Goal: Task Accomplishment & Management: Complete application form

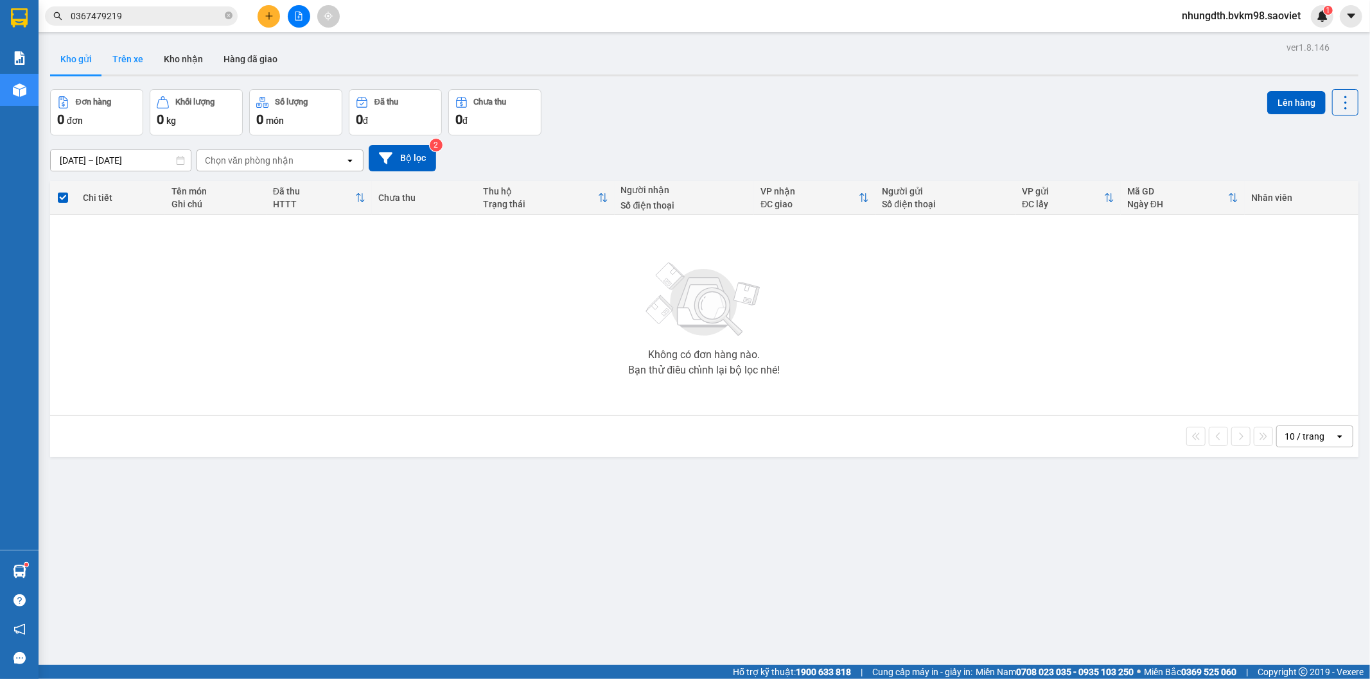
click at [135, 65] on button "Trên xe" at bounding box center [127, 59] width 51 height 31
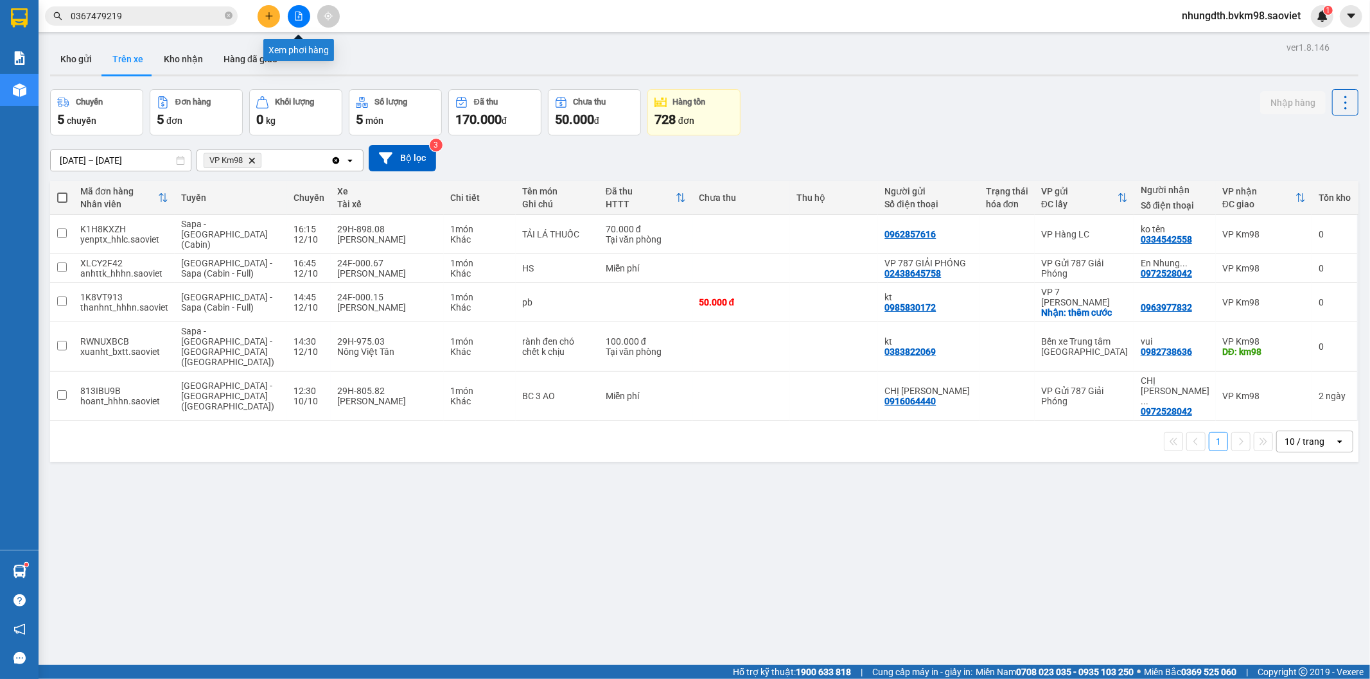
click at [296, 13] on icon "file-add" at bounding box center [298, 16] width 9 height 9
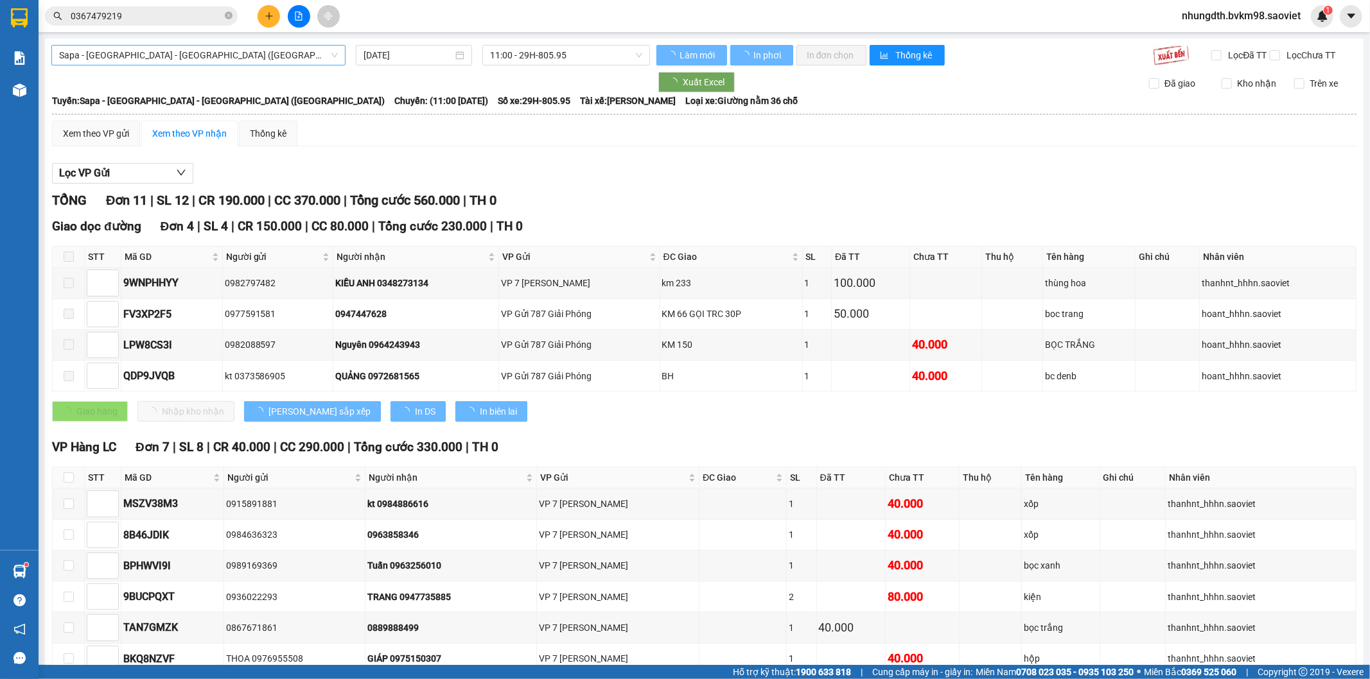
click at [180, 60] on span "Sapa - [GEOGRAPHIC_DATA] - [GEOGRAPHIC_DATA] ([GEOGRAPHIC_DATA])" at bounding box center [198, 55] width 279 height 19
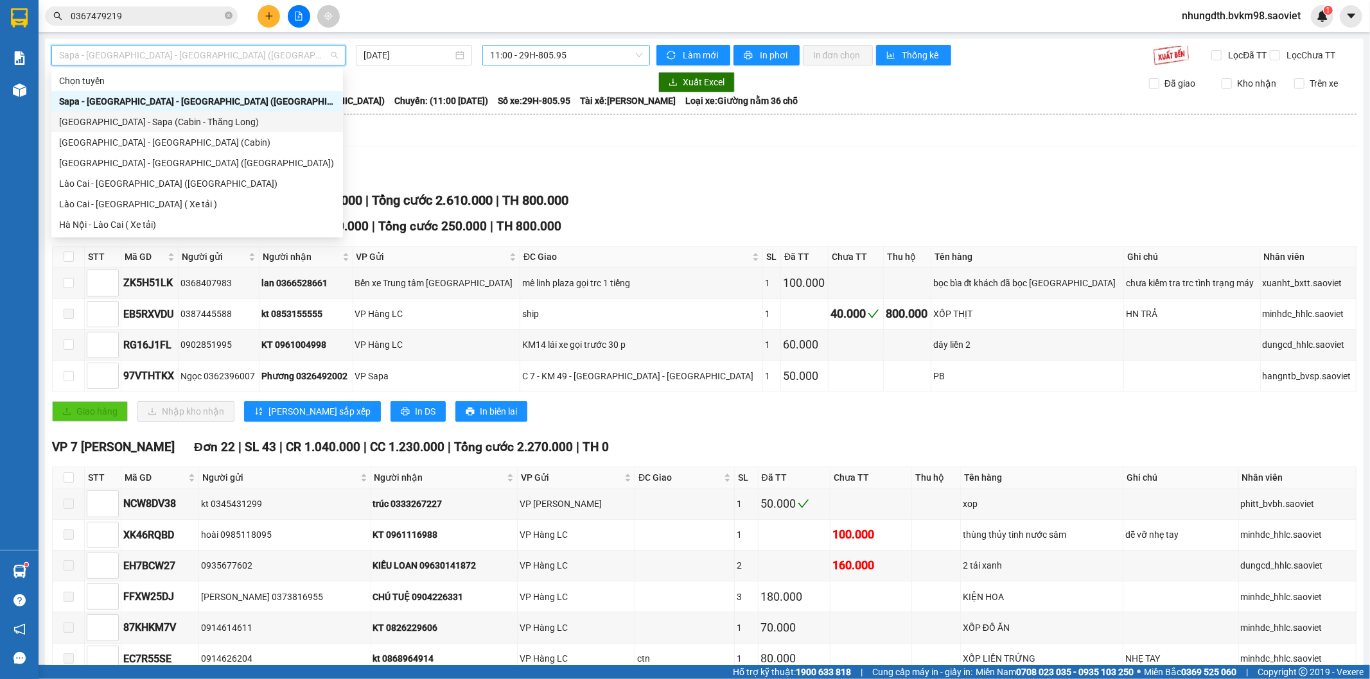
click at [534, 54] on span "11:00 - 29H-805.95" at bounding box center [566, 55] width 152 height 19
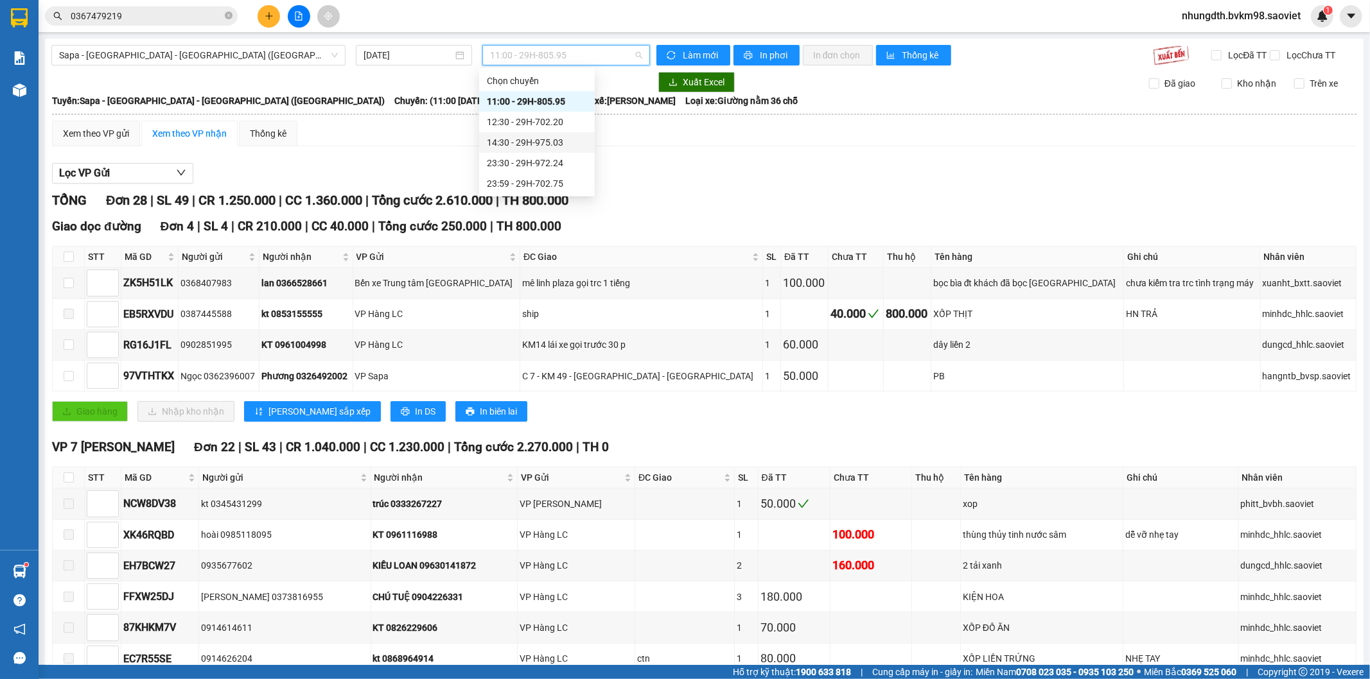
click at [548, 140] on div "14:30 - 29H-975.03" at bounding box center [537, 142] width 100 height 14
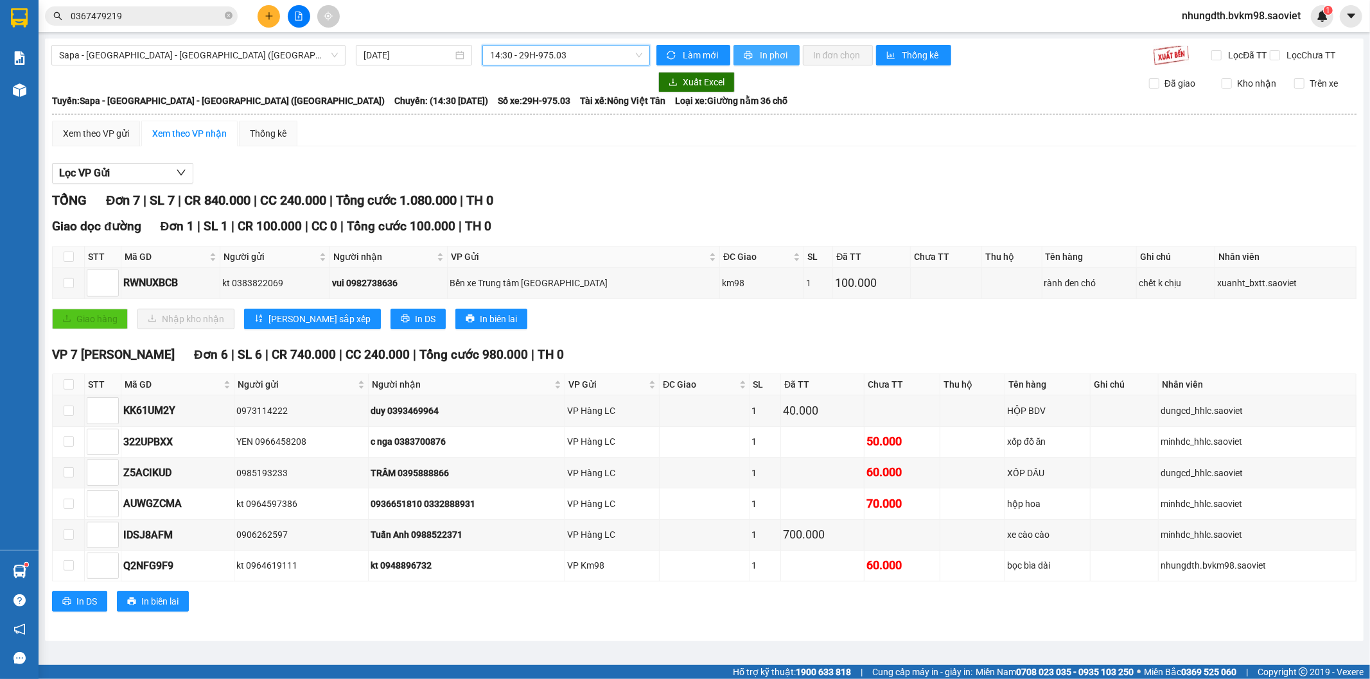
click at [769, 59] on span "In phơi" at bounding box center [775, 55] width 30 height 14
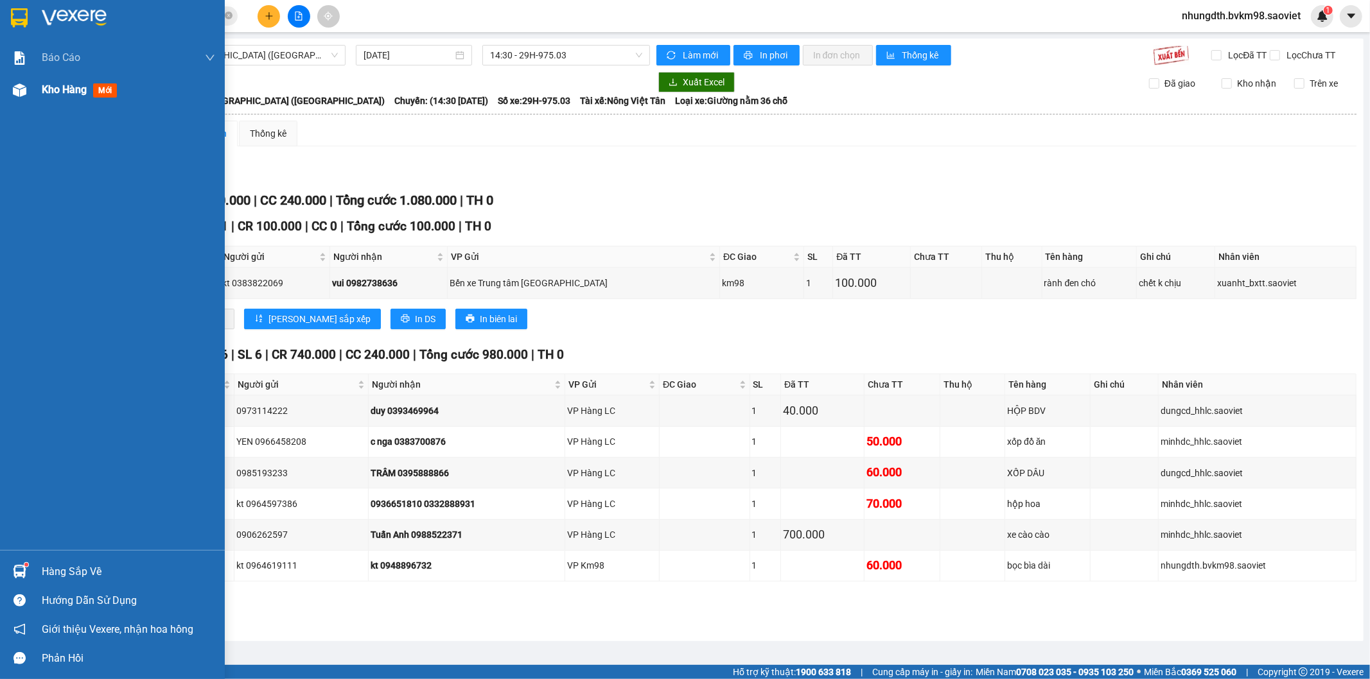
click at [13, 88] on img at bounding box center [19, 89] width 13 height 13
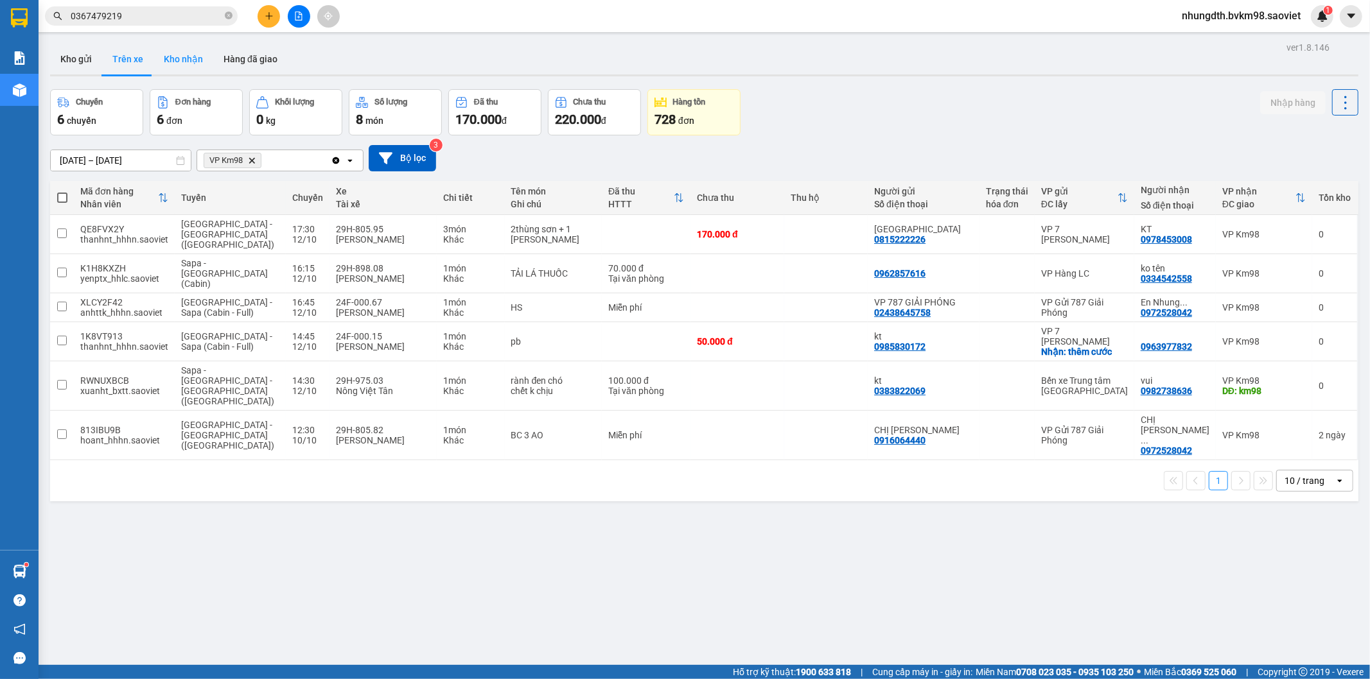
click at [191, 58] on button "Kho nhận" at bounding box center [183, 59] width 60 height 31
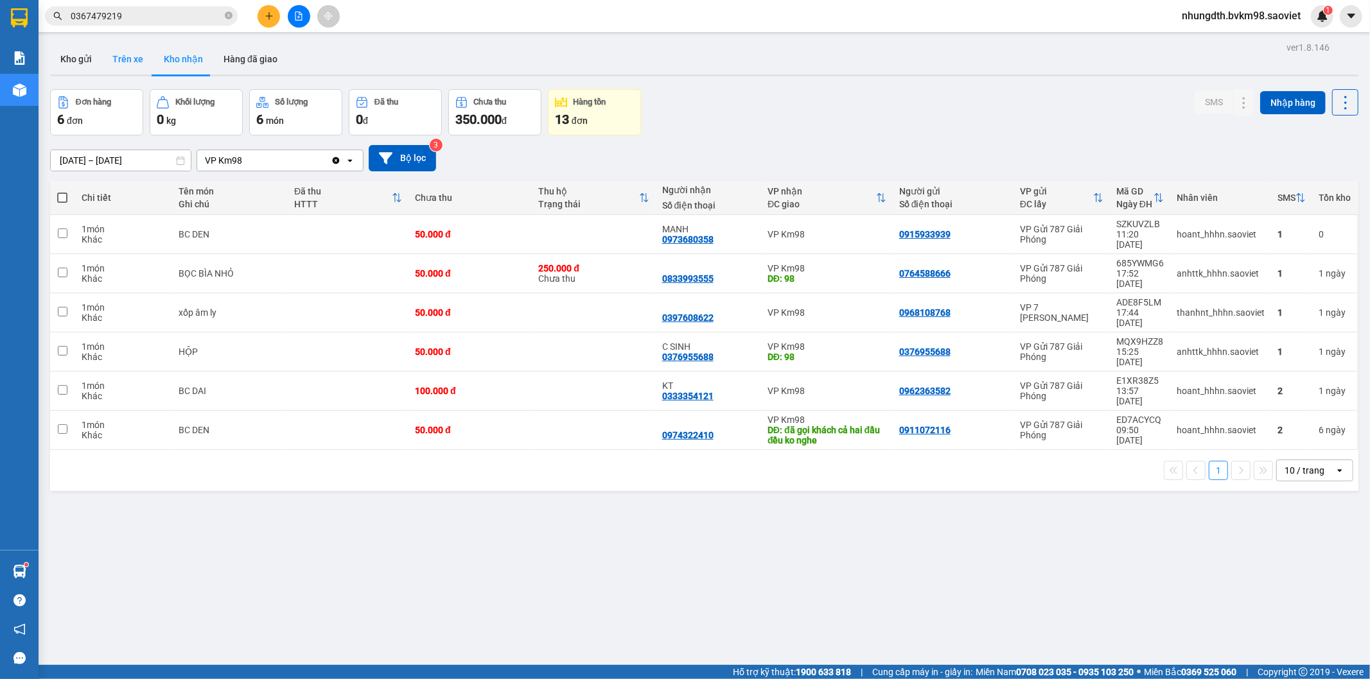
click at [136, 58] on button "Trên xe" at bounding box center [127, 59] width 51 height 31
type input "[DATE] – [DATE]"
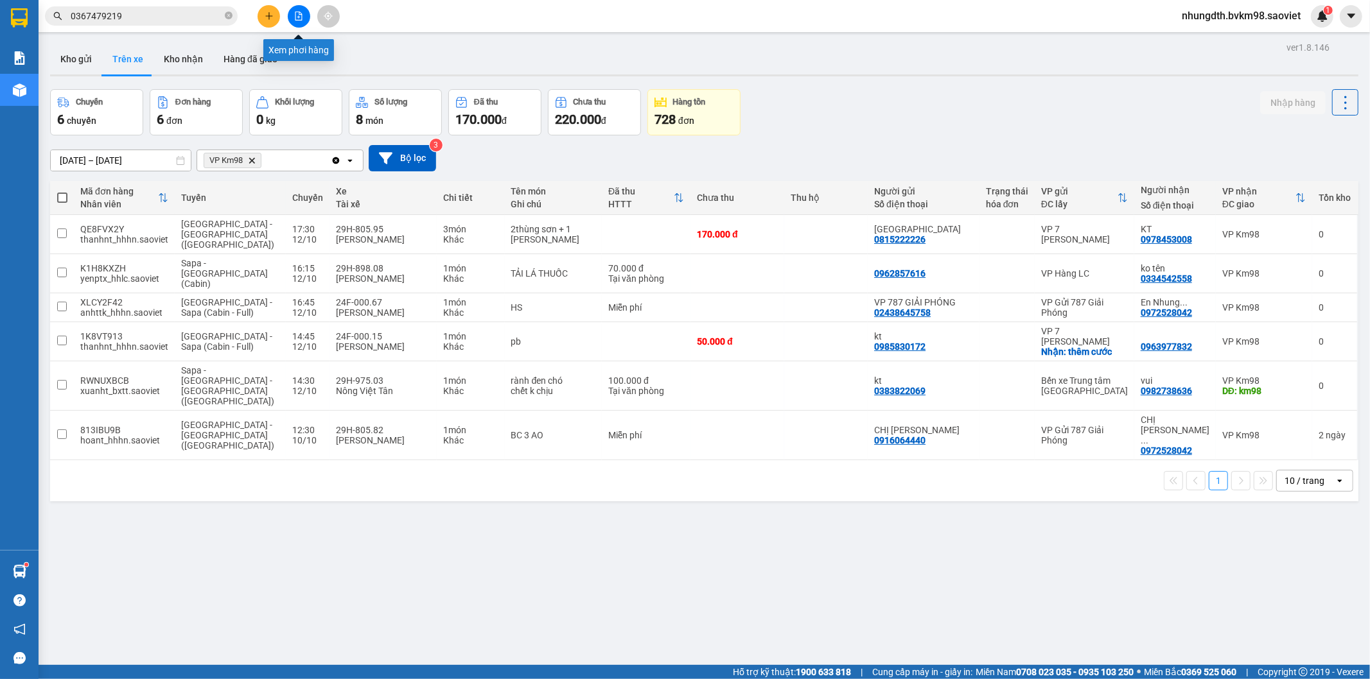
click at [297, 13] on icon "file-add" at bounding box center [298, 16] width 9 height 9
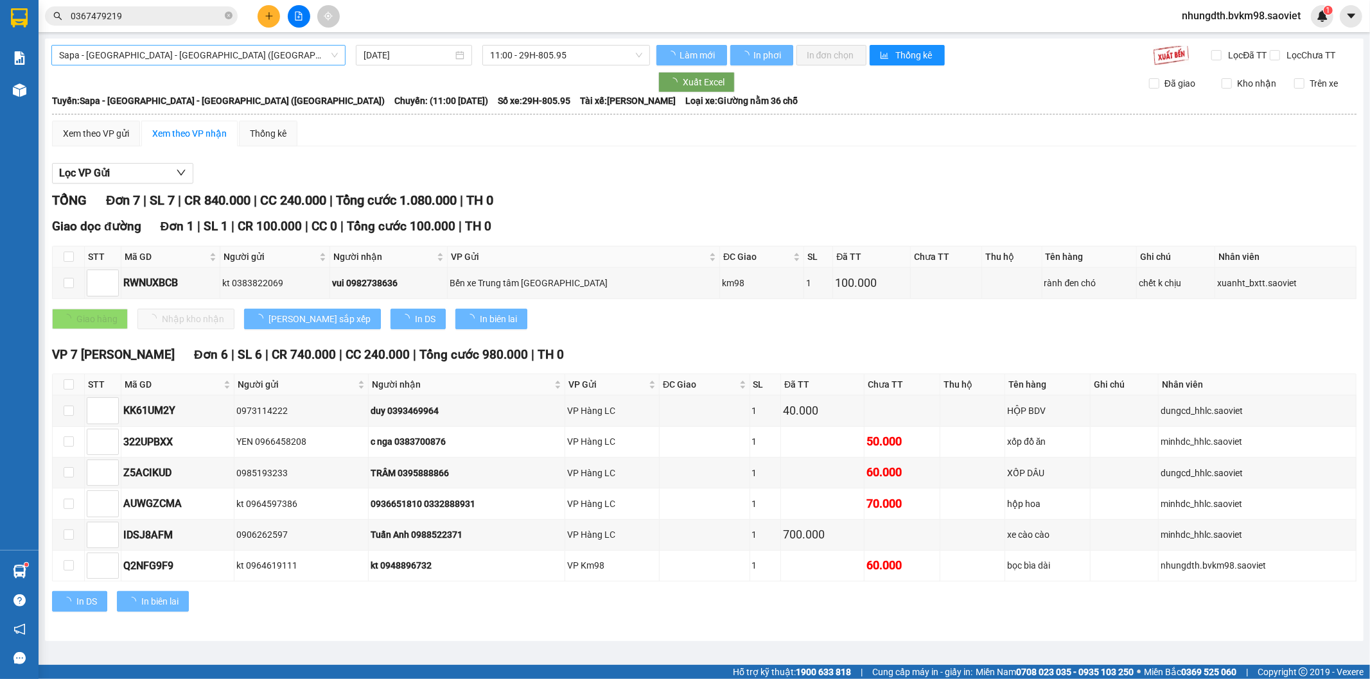
click at [168, 57] on span "Sapa - [GEOGRAPHIC_DATA] - [GEOGRAPHIC_DATA] ([GEOGRAPHIC_DATA])" at bounding box center [198, 55] width 279 height 19
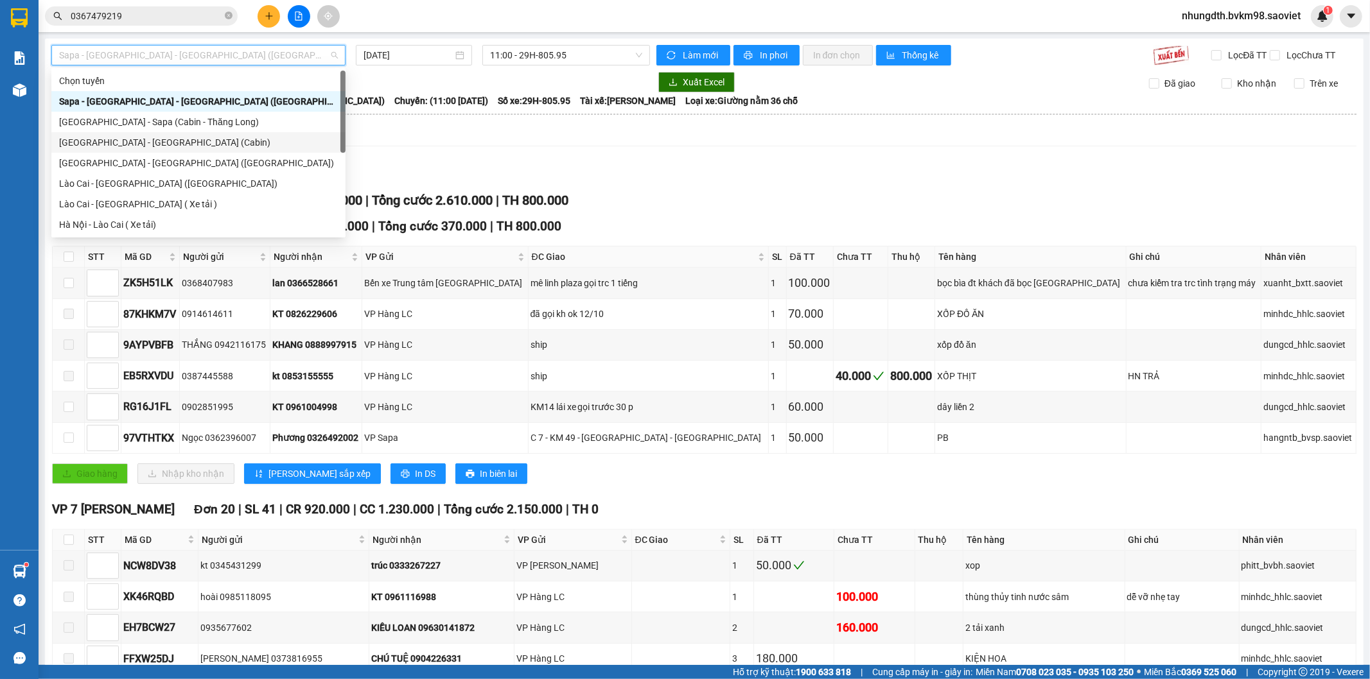
scroll to position [103, 0]
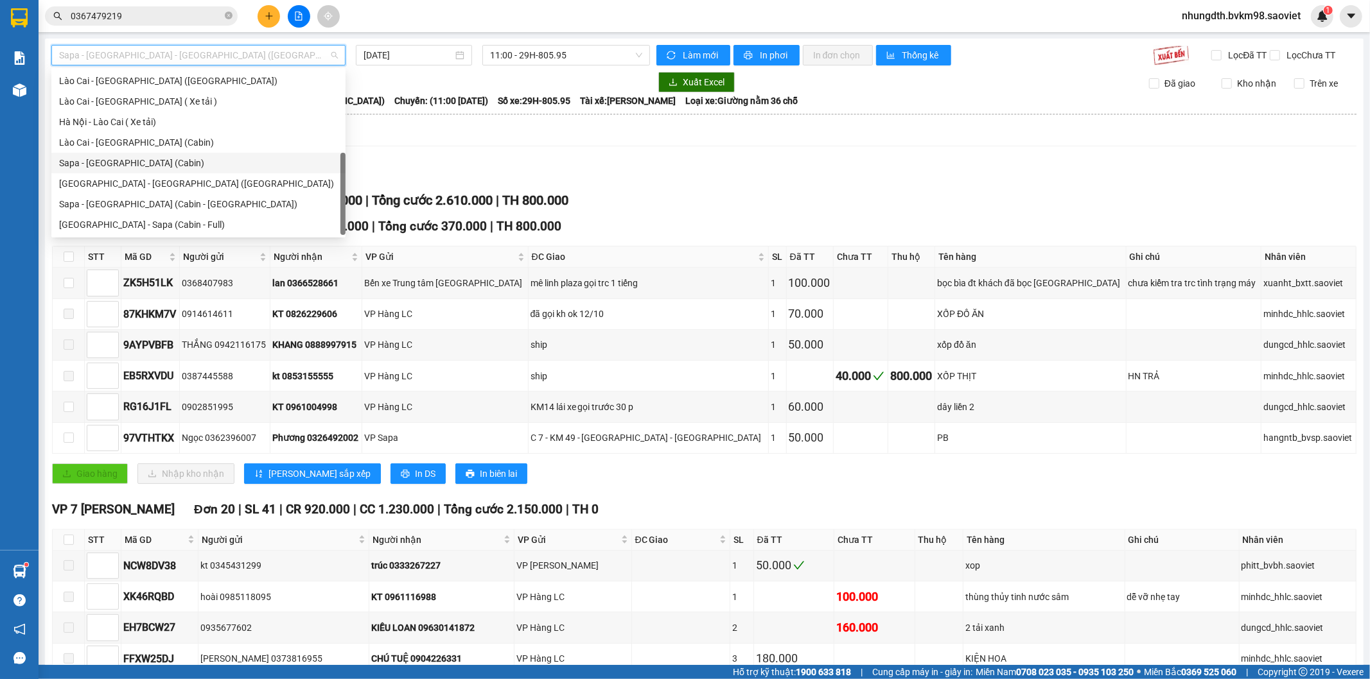
click at [130, 162] on div "Sapa - [GEOGRAPHIC_DATA] (Cabin)" at bounding box center [198, 163] width 279 height 14
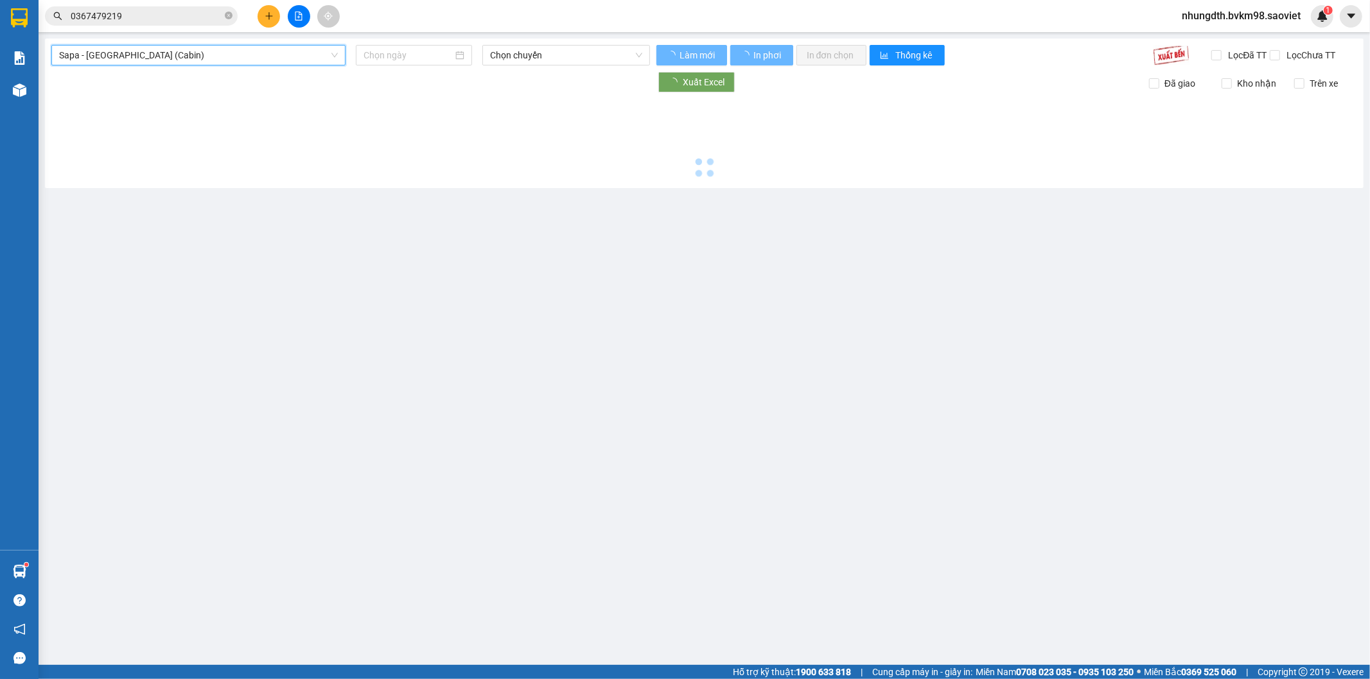
type input "[DATE]"
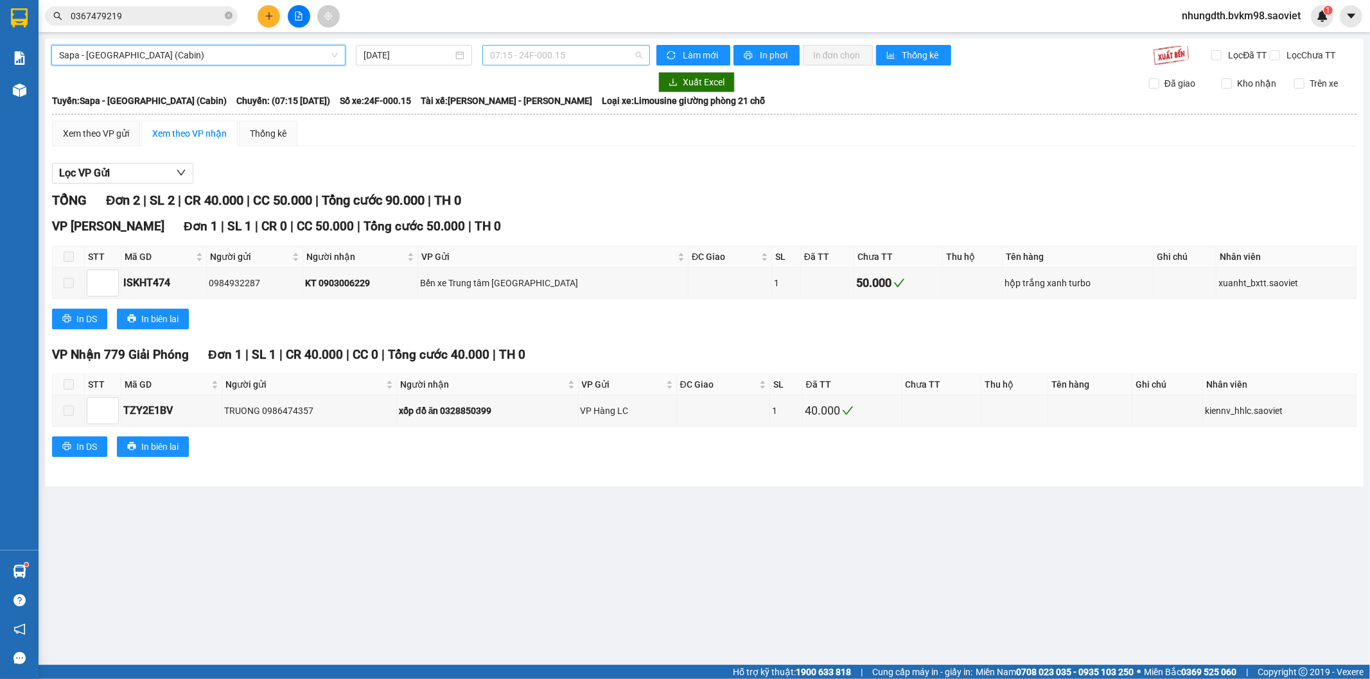
click at [553, 55] on span "07:15 - 24F-000.15" at bounding box center [566, 55] width 152 height 19
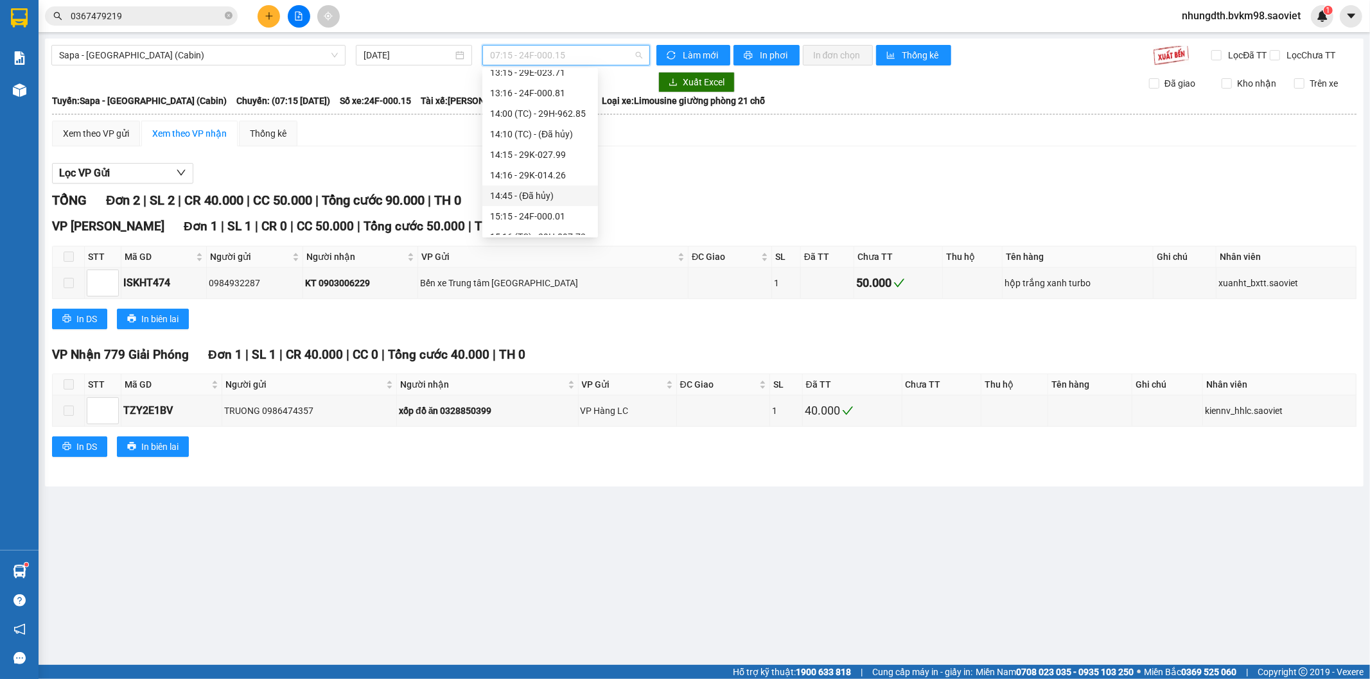
scroll to position [285, 0]
click at [568, 189] on div "15:30 (TC) - 29H-961.25" at bounding box center [540, 186] width 100 height 14
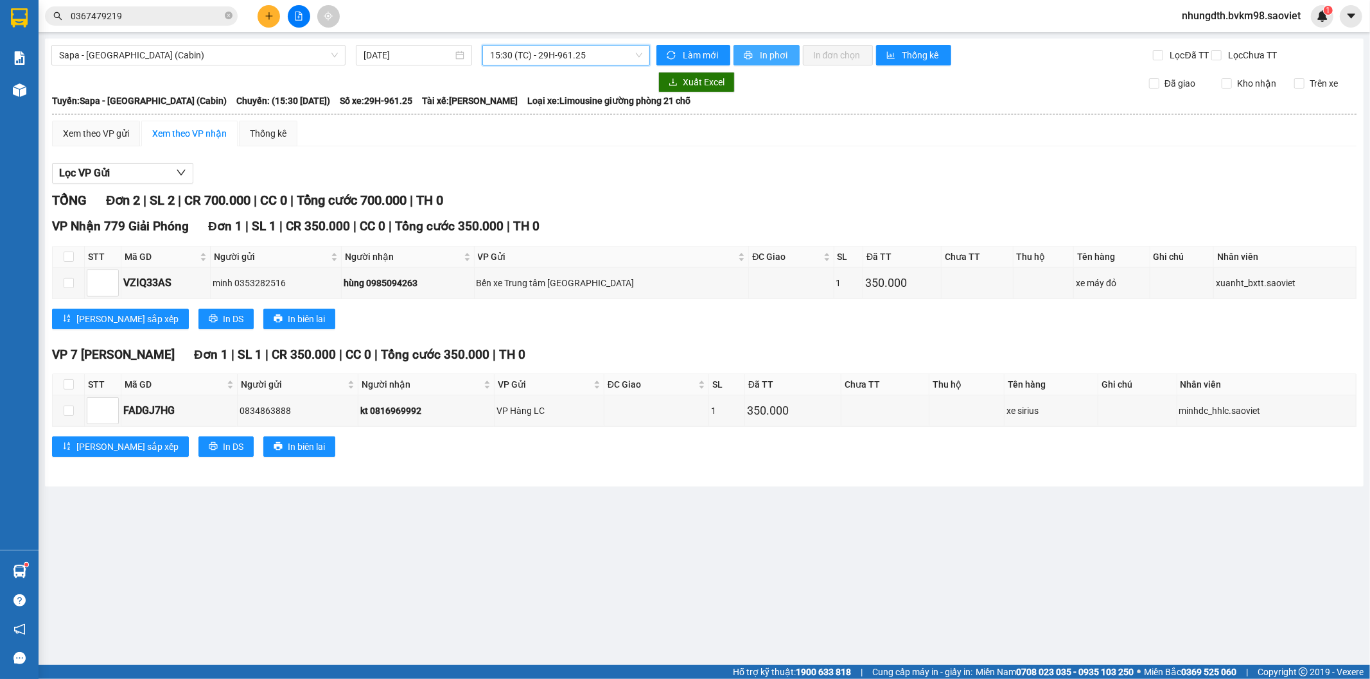
click at [769, 58] on span "In phơi" at bounding box center [775, 55] width 30 height 14
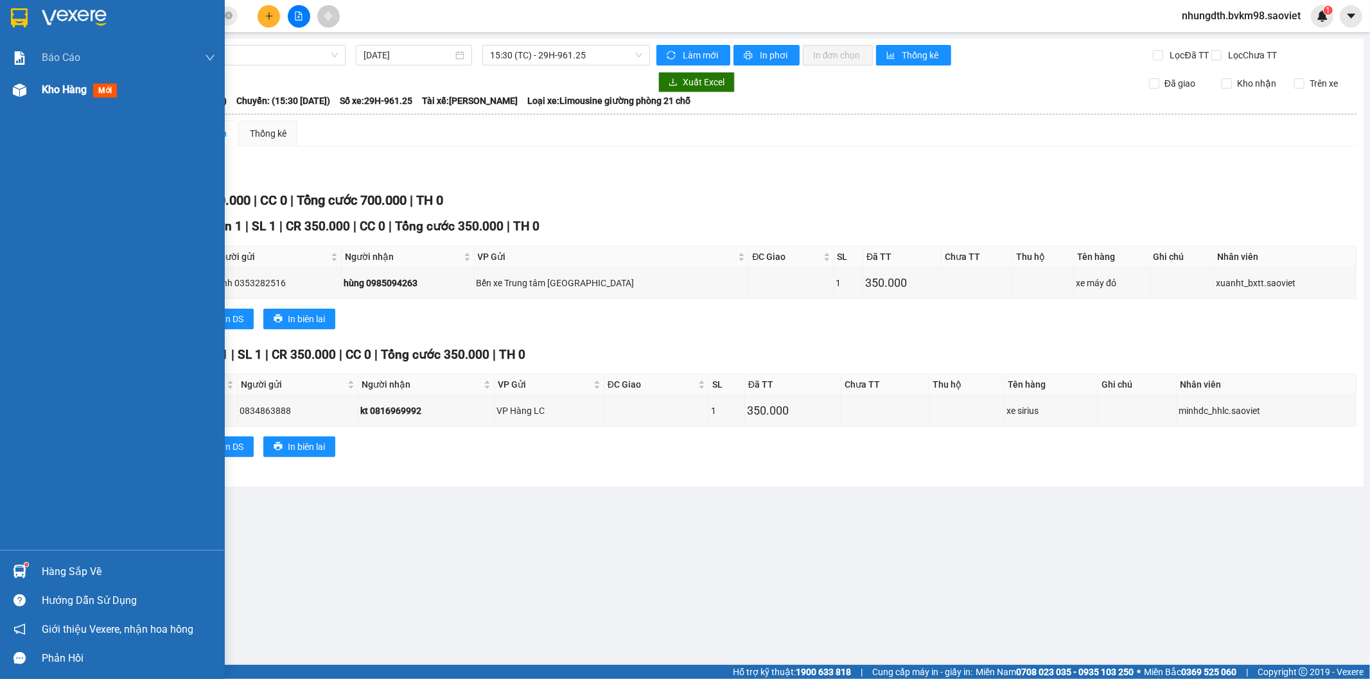
click at [21, 92] on img at bounding box center [19, 89] width 13 height 13
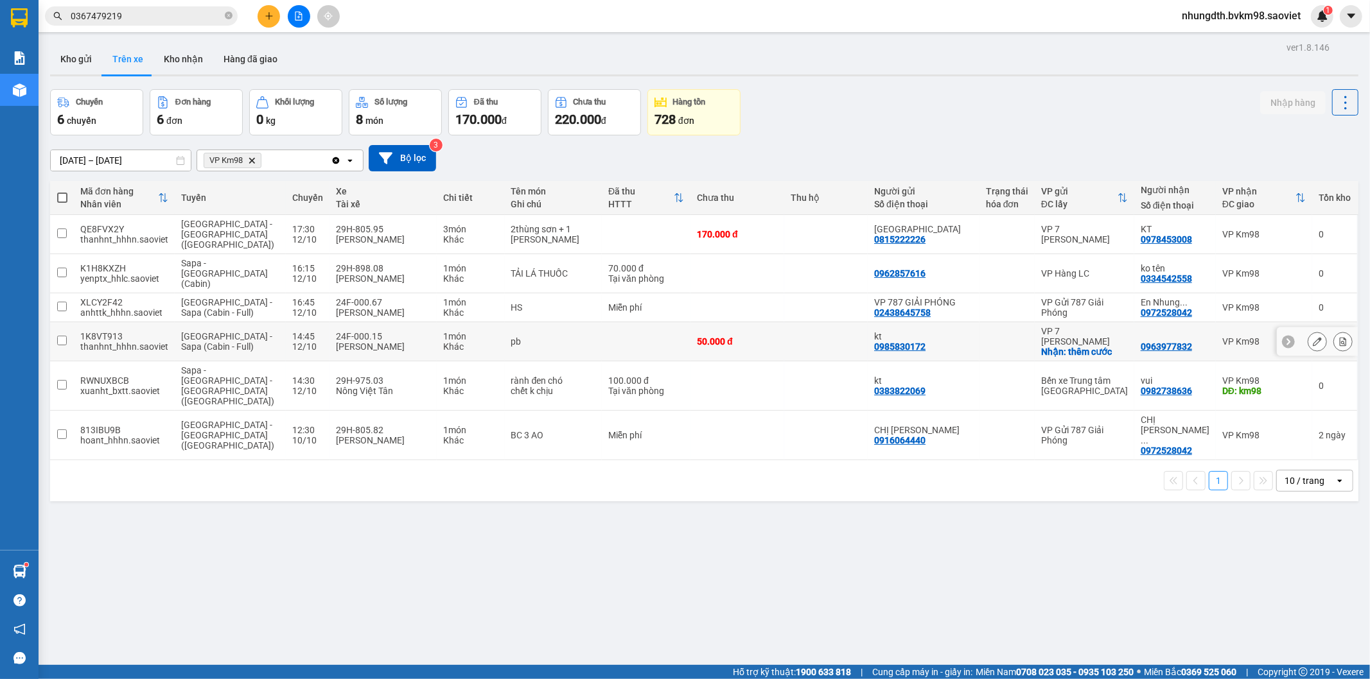
click at [65, 336] on input "checkbox" at bounding box center [62, 341] width 10 height 10
checkbox input "true"
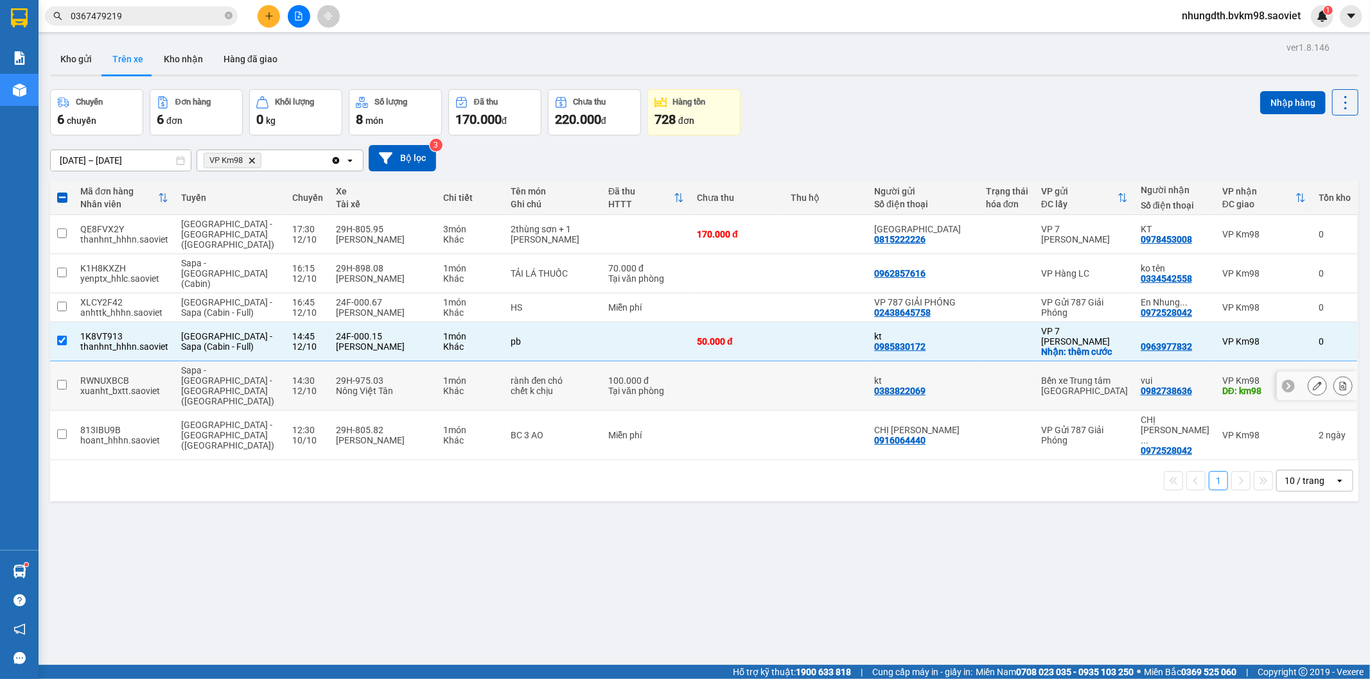
click at [58, 380] on input "checkbox" at bounding box center [62, 385] width 10 height 10
checkbox input "true"
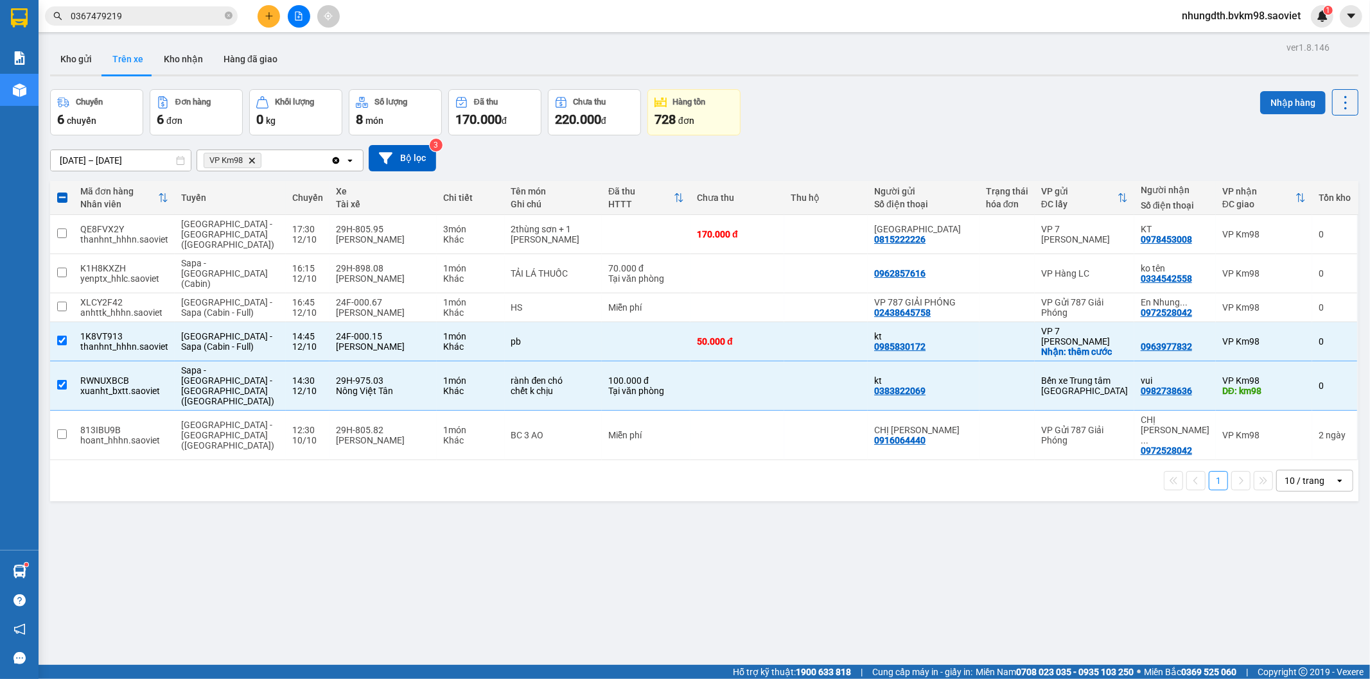
click at [1269, 98] on button "Nhập hàng" at bounding box center [1292, 102] width 65 height 23
checkbox input "false"
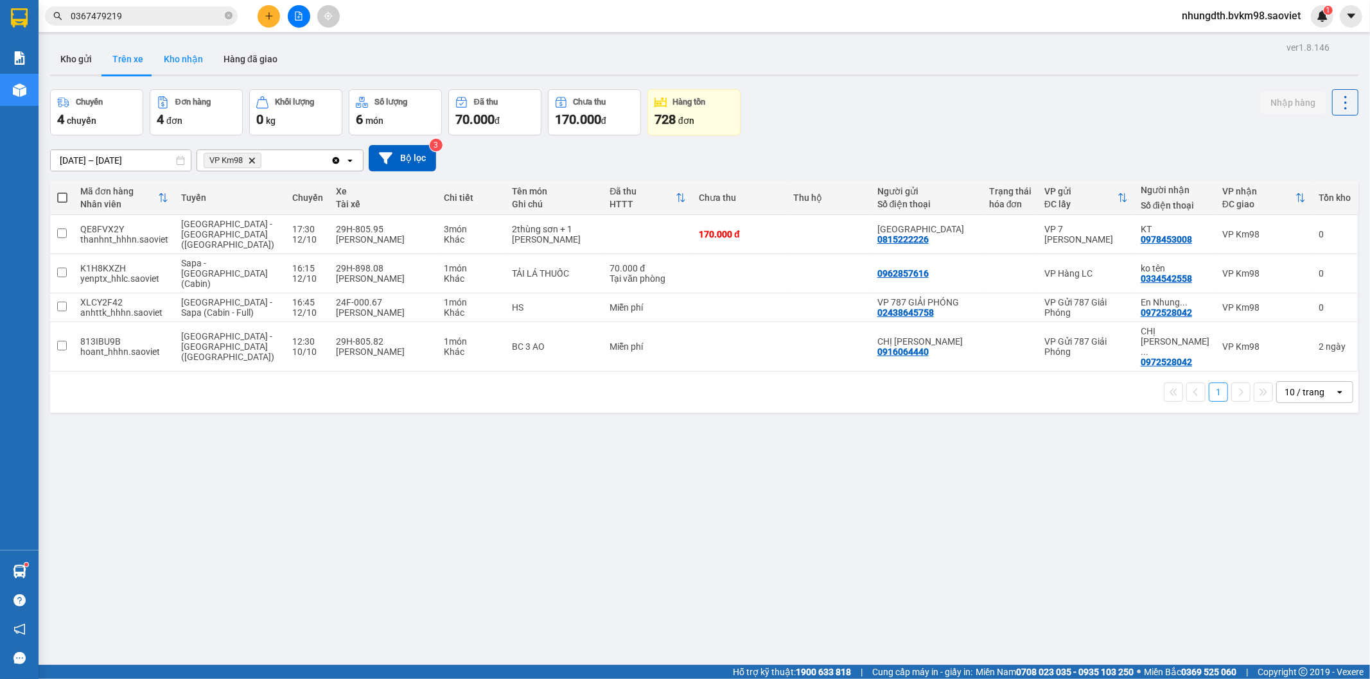
click at [189, 59] on button "Kho nhận" at bounding box center [183, 59] width 60 height 31
type input "[DATE] – [DATE]"
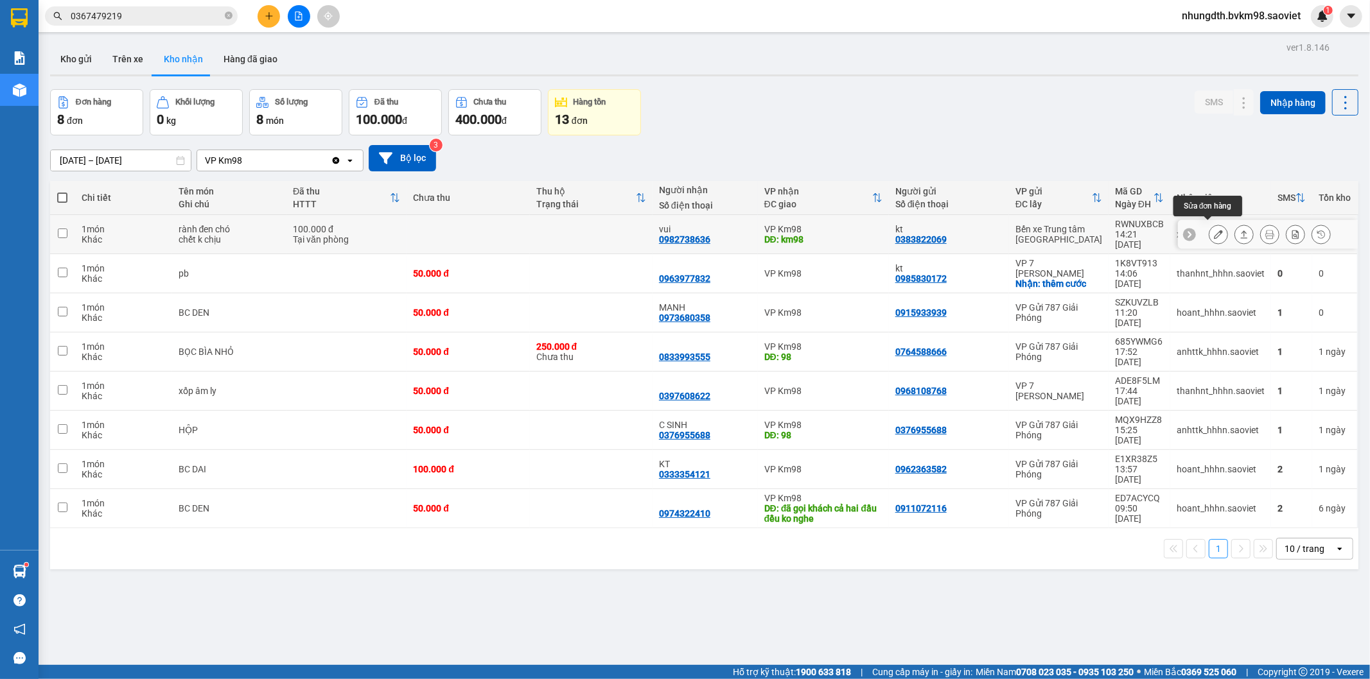
click at [1209, 230] on button at bounding box center [1218, 234] width 18 height 22
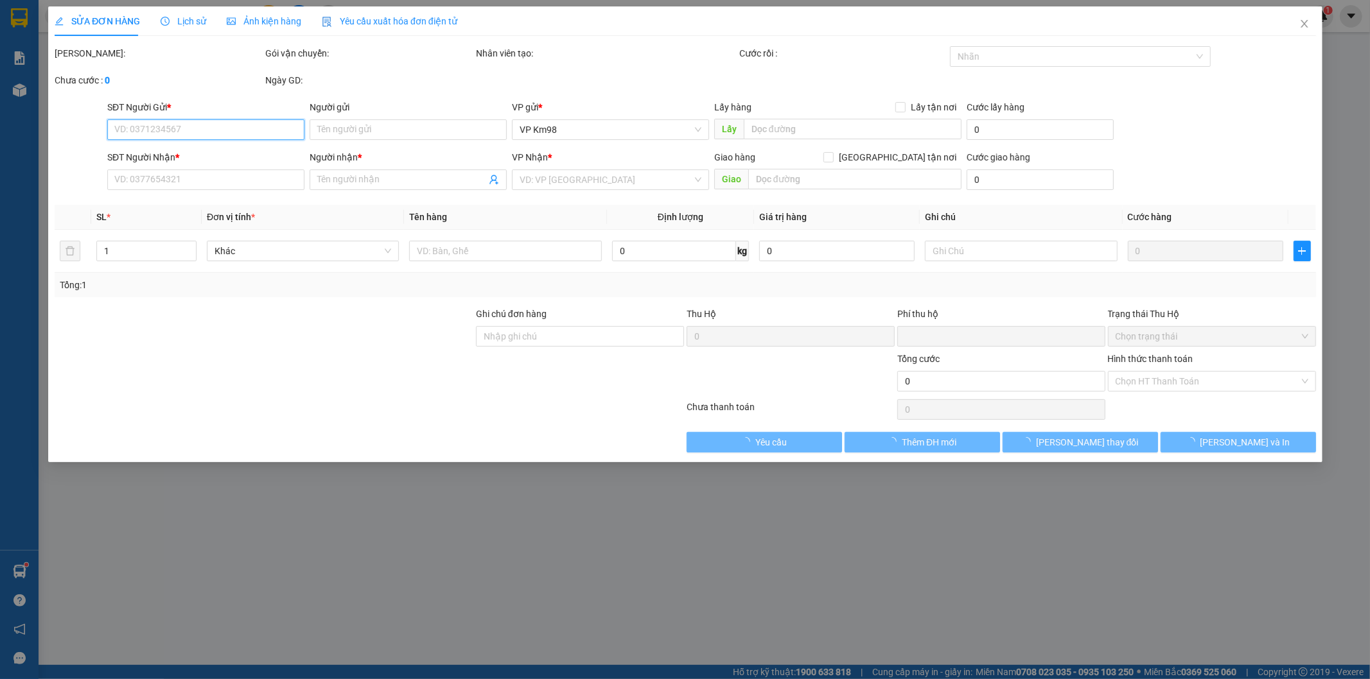
type input "0383822069"
type input "kt"
type input "0982738636"
type input "vui"
type input "km98"
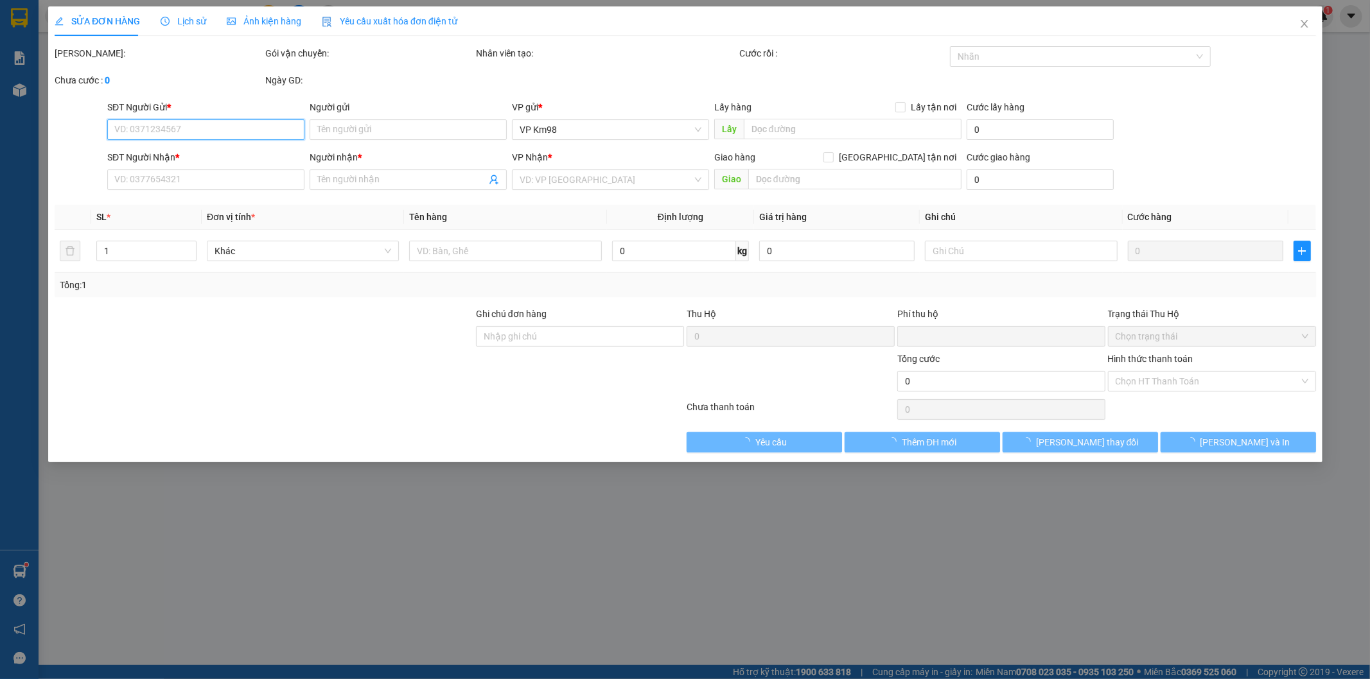
type input "0"
type input "100.000"
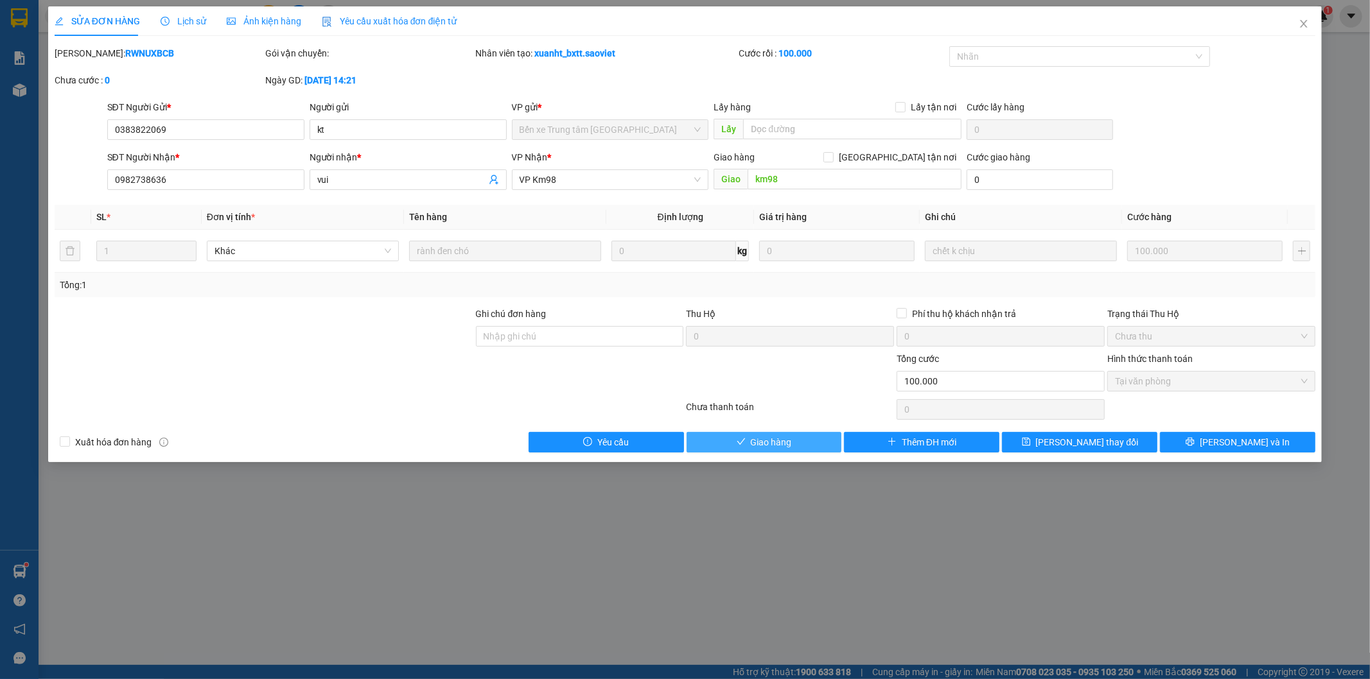
click at [792, 444] on button "Giao hàng" at bounding box center [763, 442] width 155 height 21
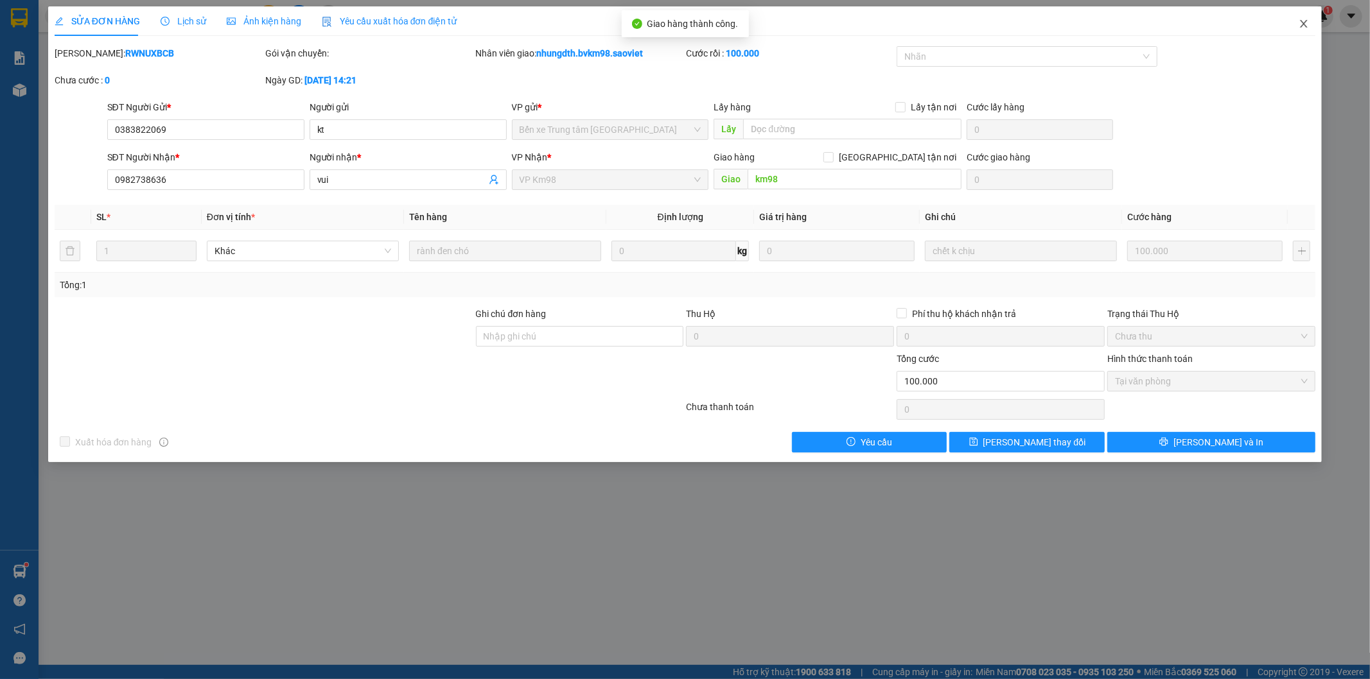
click at [1307, 22] on icon "close" at bounding box center [1303, 24] width 10 height 10
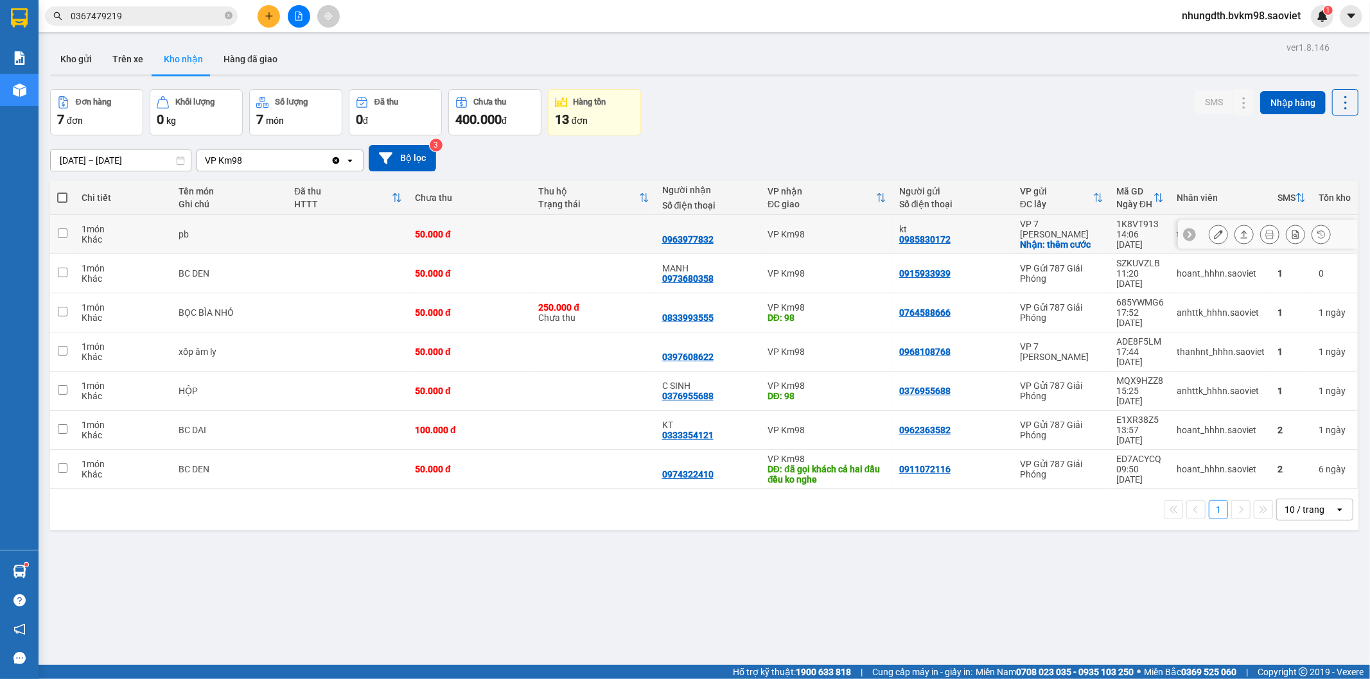
click at [656, 229] on td "0963977832" at bounding box center [708, 234] width 105 height 39
checkbox input "true"
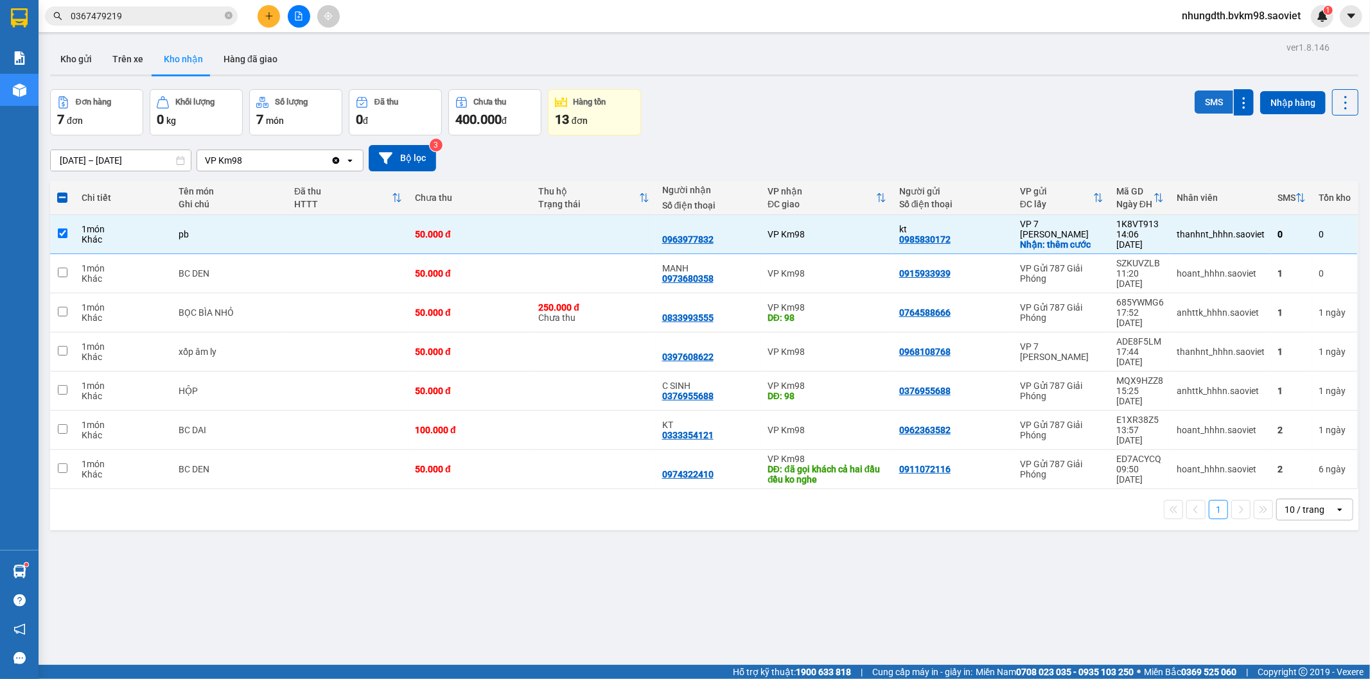
drag, startPoint x: 1210, startPoint y: 100, endPoint x: 1196, endPoint y: 109, distance: 16.2
click at [1210, 100] on button "SMS" at bounding box center [1213, 102] width 39 height 23
click at [1214, 269] on icon at bounding box center [1218, 273] width 9 height 9
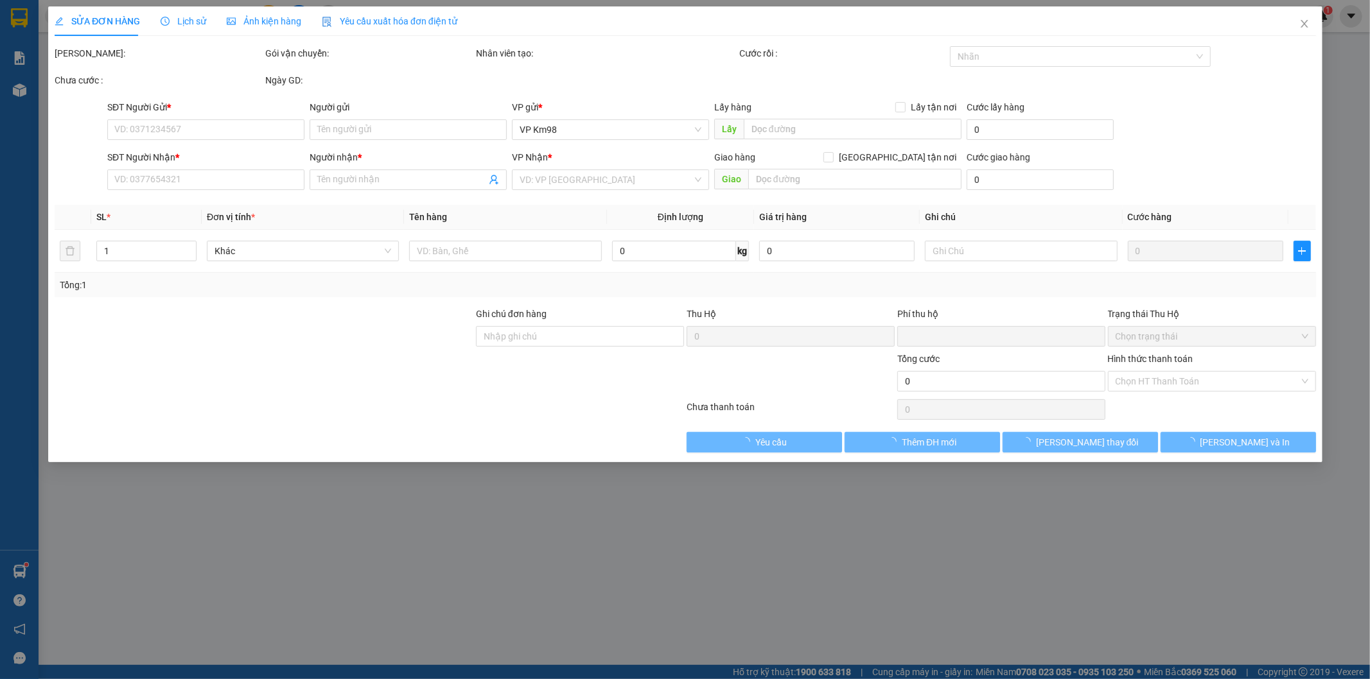
type input "0915933939"
type input "0973680358"
type input "MANH"
type input "0"
type input "50.000"
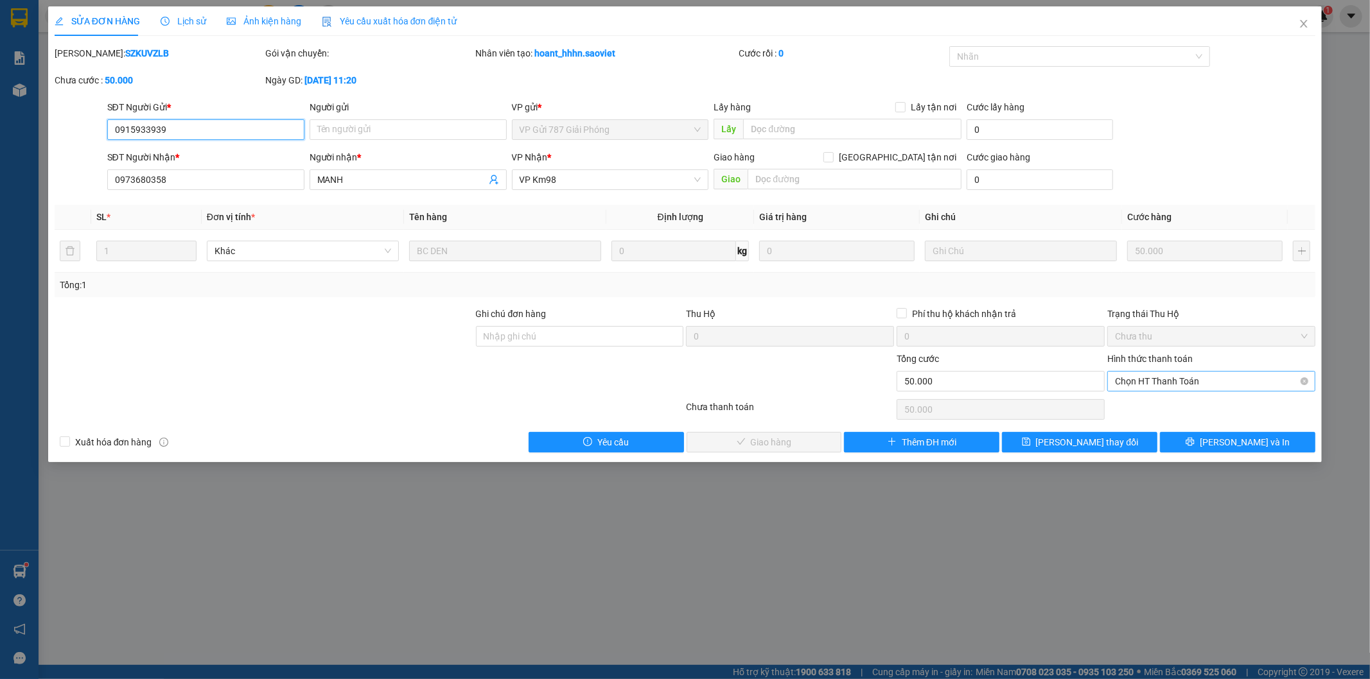
click at [1143, 386] on span "Chọn HT Thanh Toán" at bounding box center [1211, 381] width 193 height 19
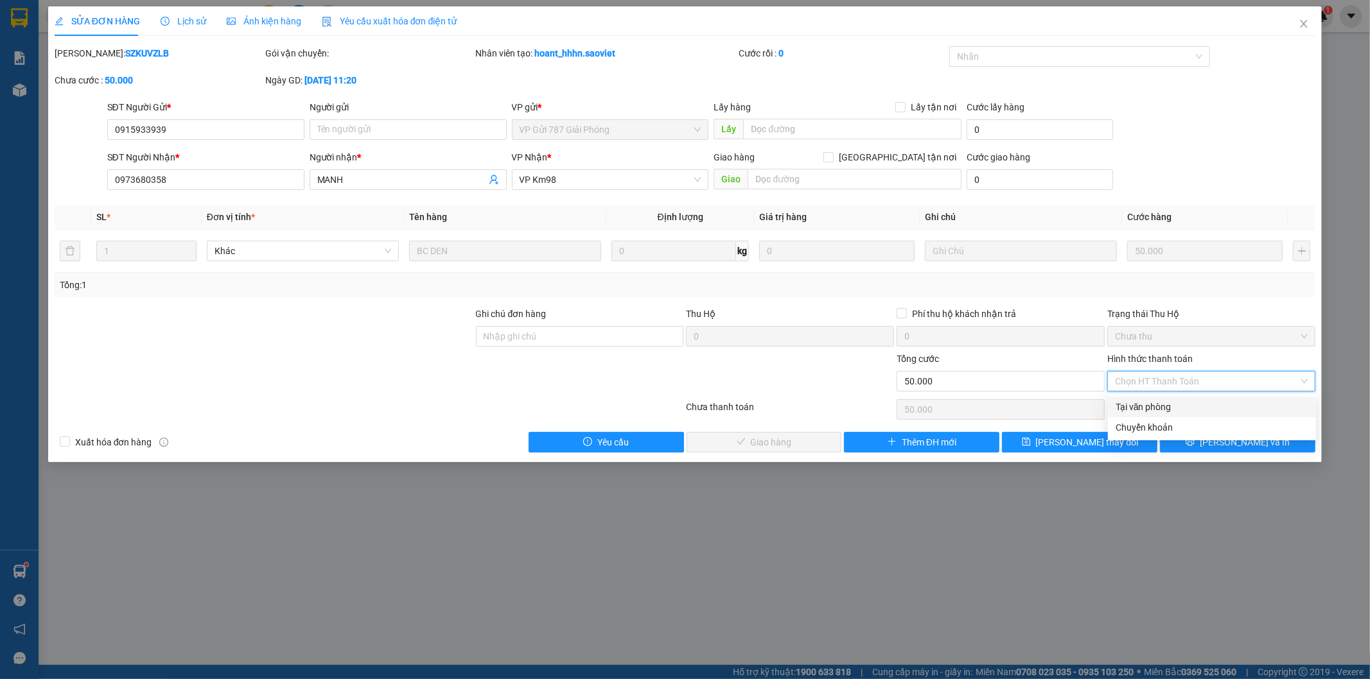
click at [1131, 411] on div "Tại văn phòng" at bounding box center [1211, 407] width 193 height 14
type input "0"
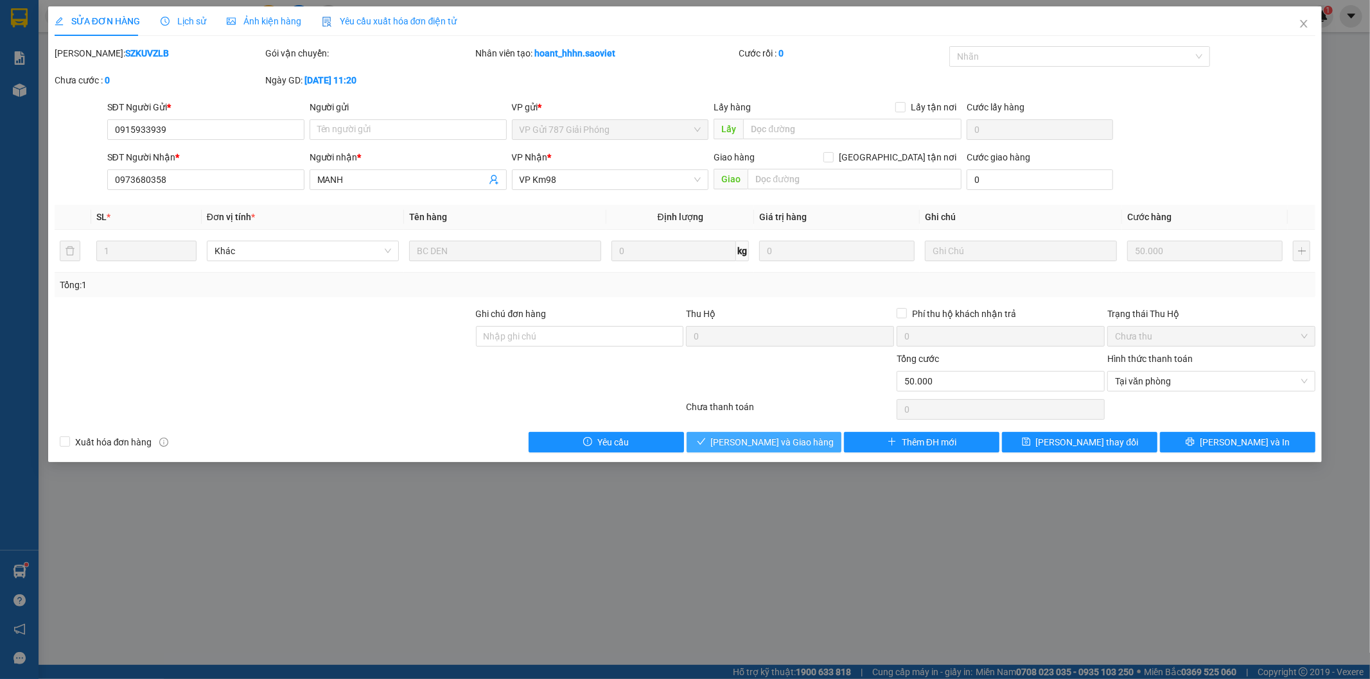
click at [784, 446] on span "[PERSON_NAME] và Giao hàng" at bounding box center [772, 442] width 123 height 14
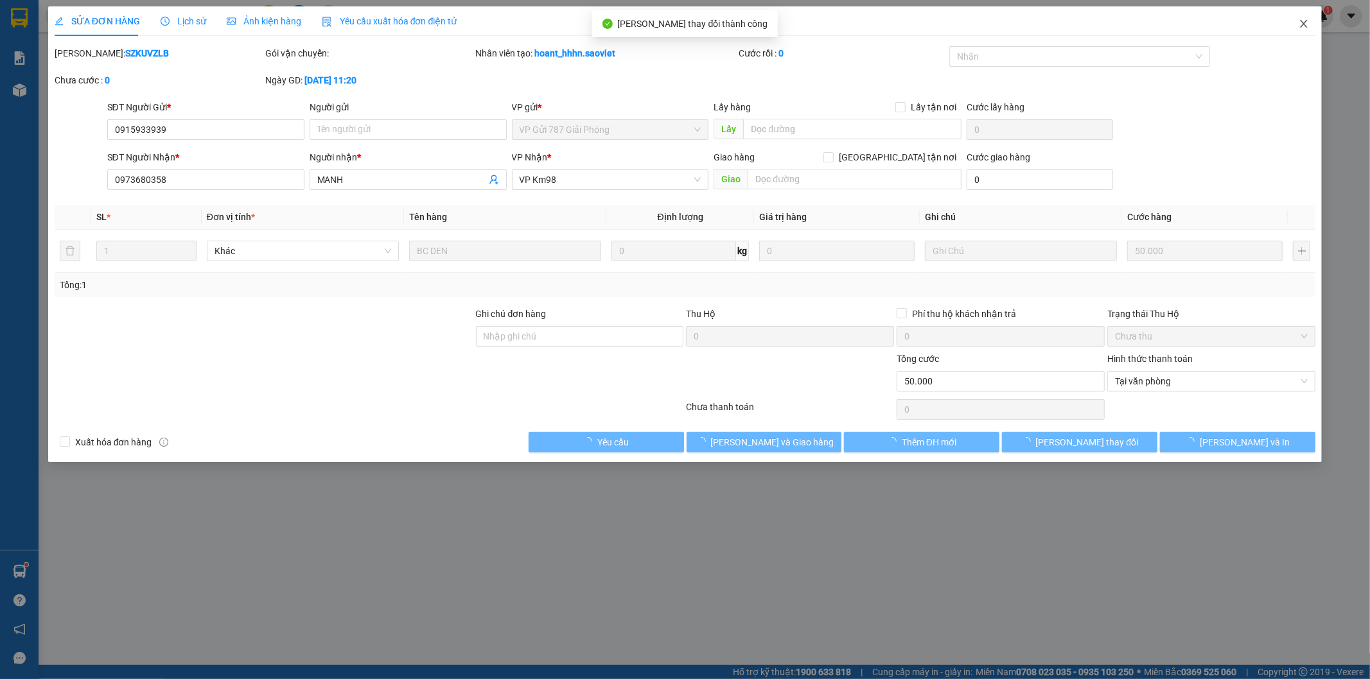
click at [1305, 22] on icon "close" at bounding box center [1303, 24] width 10 height 10
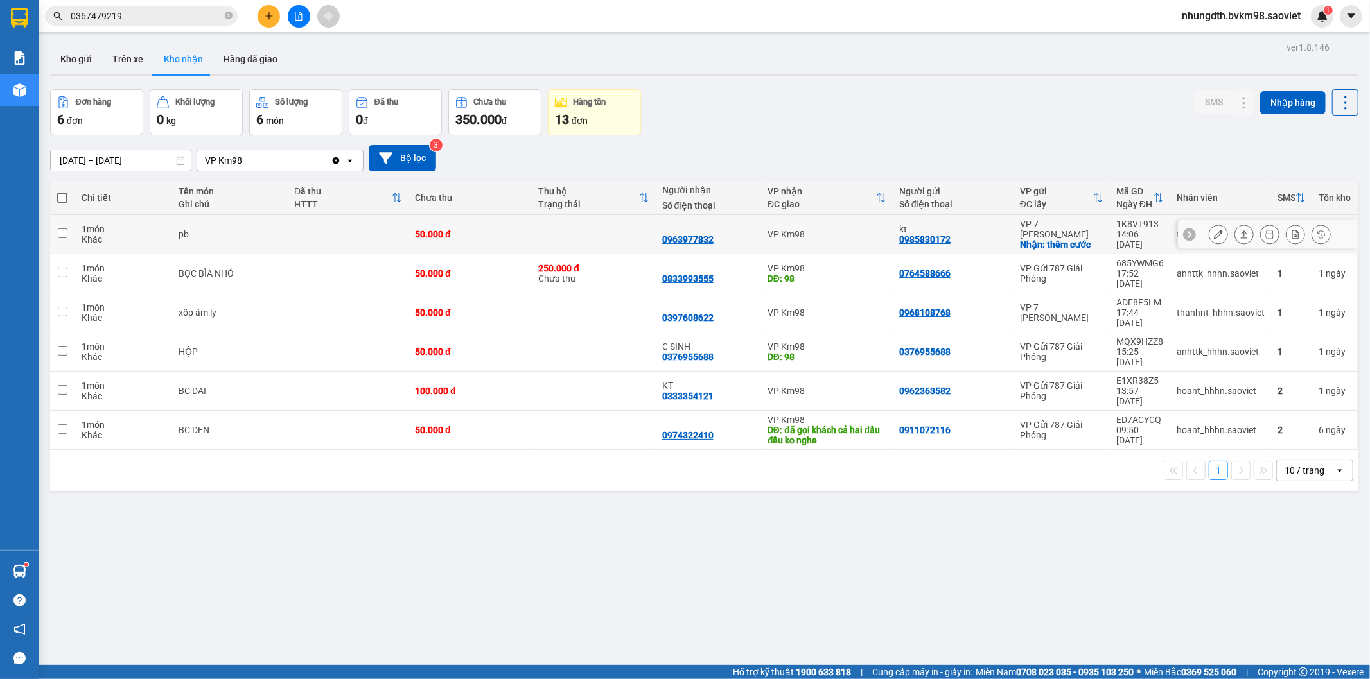
click at [1214, 232] on icon at bounding box center [1218, 234] width 9 height 9
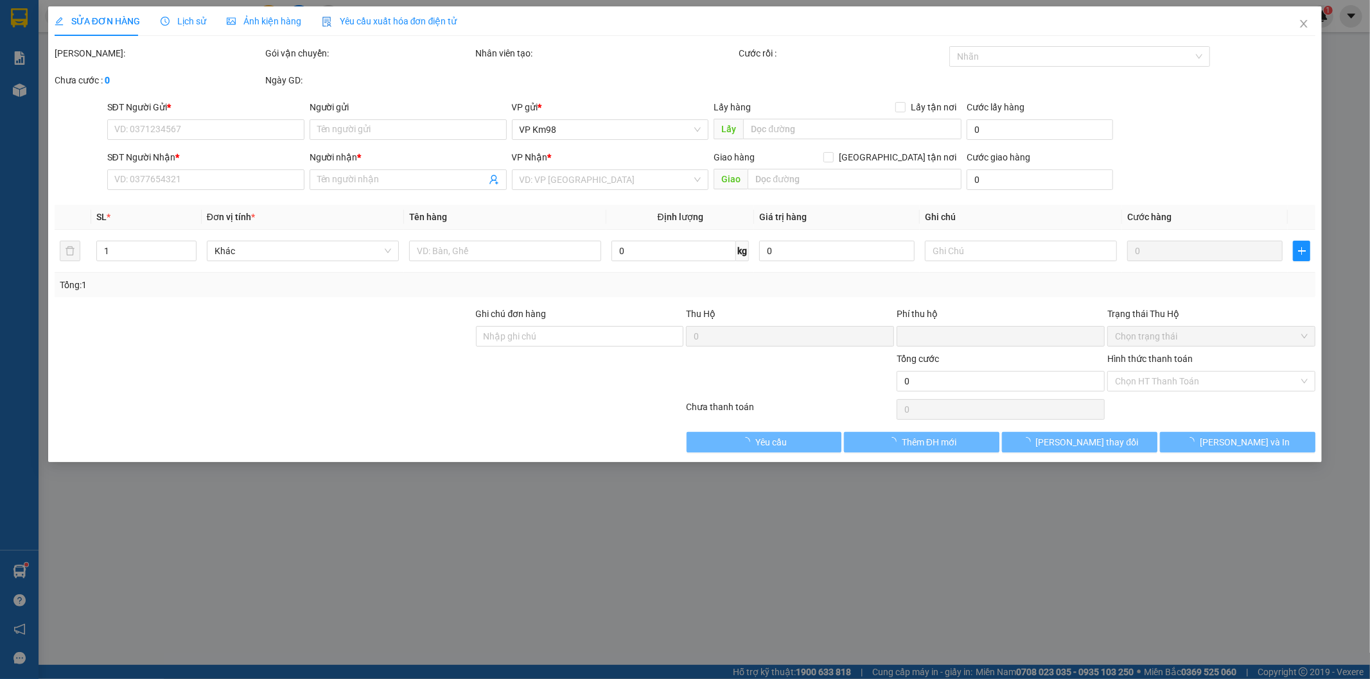
click at [196, 22] on span "Lịch sử" at bounding box center [184, 21] width 46 height 10
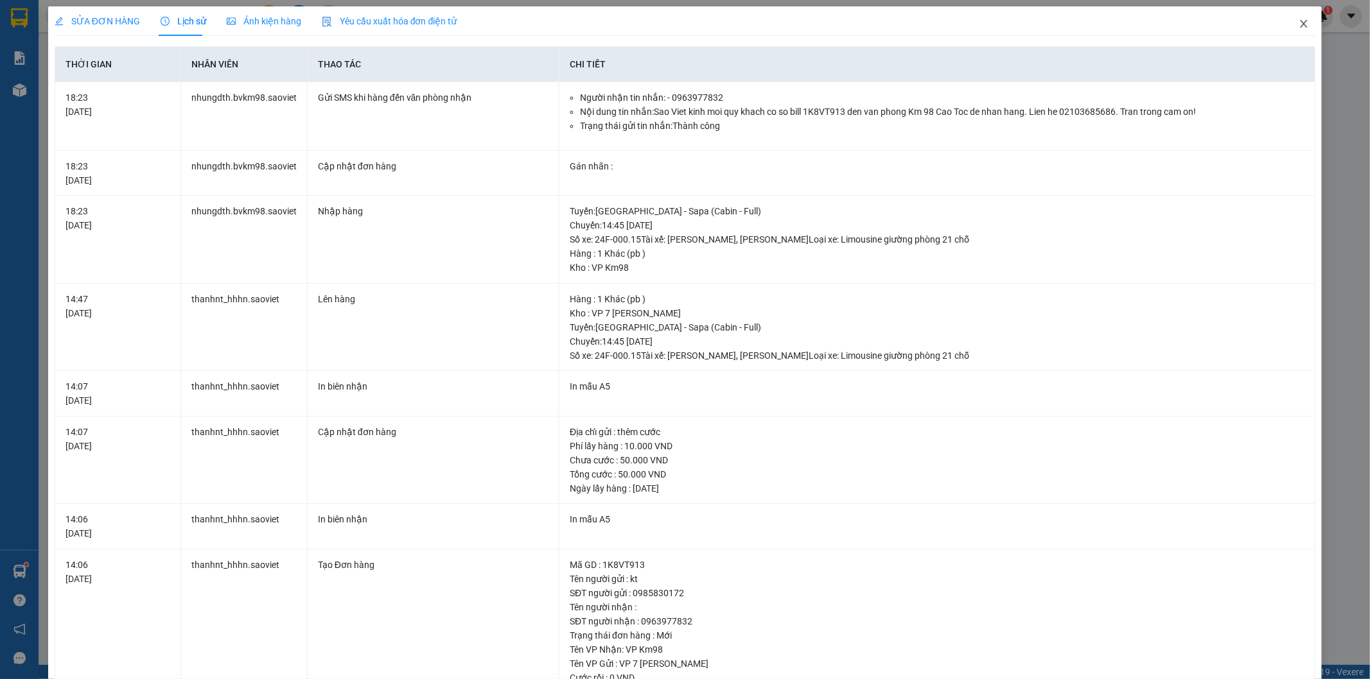
click at [1294, 17] on span "Close" at bounding box center [1303, 24] width 36 height 36
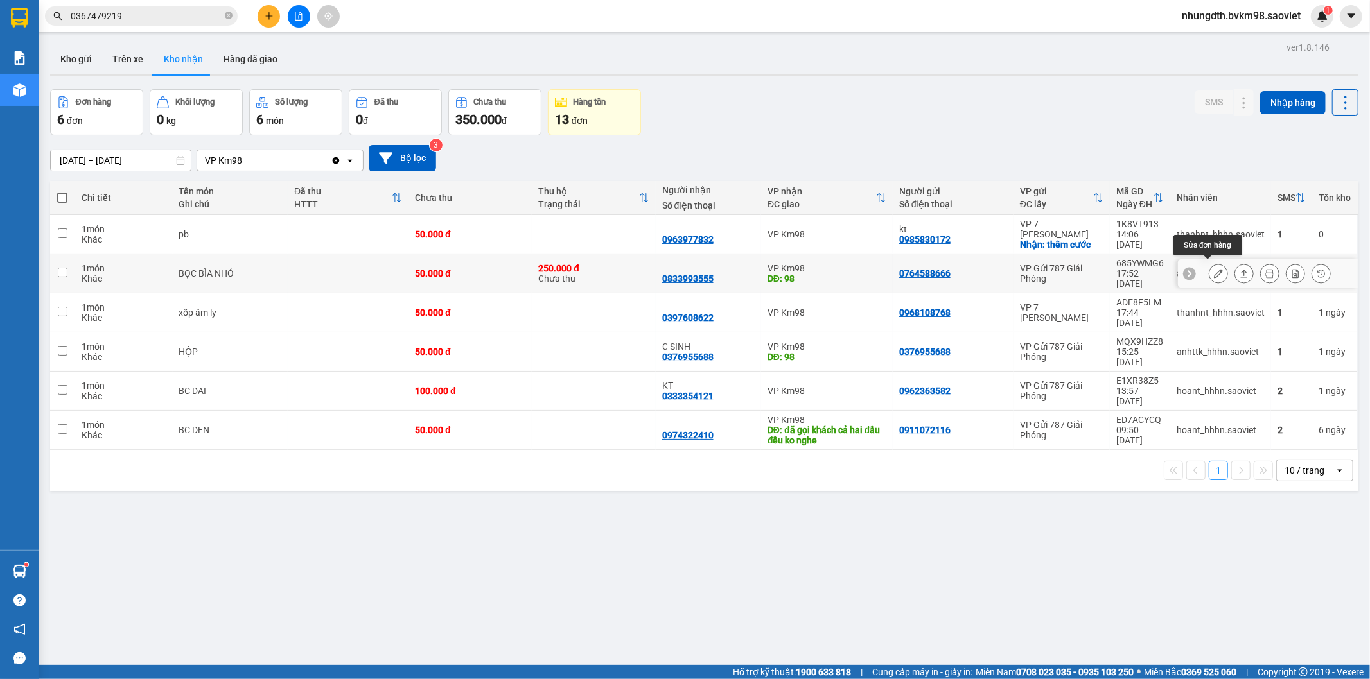
click at [1214, 269] on icon at bounding box center [1218, 273] width 9 height 9
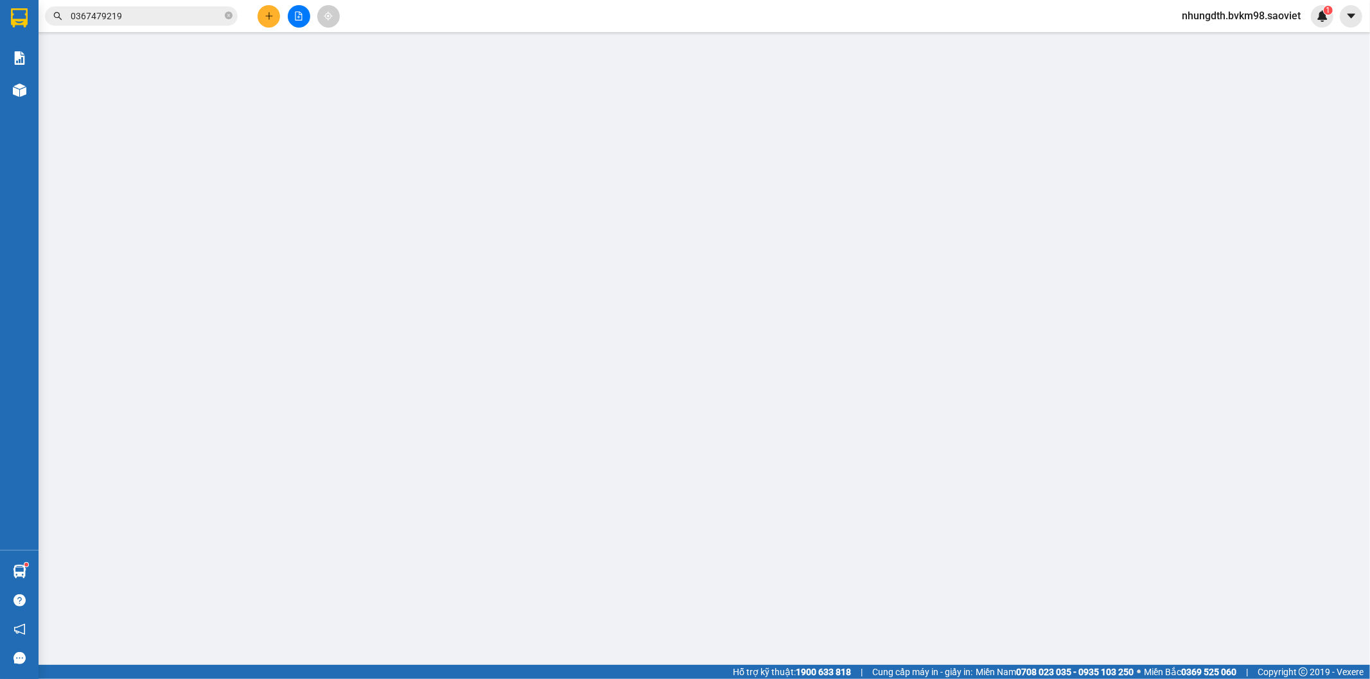
type input "0764588666"
type input "0833993555"
type input "98"
type input "250.000"
type input "0"
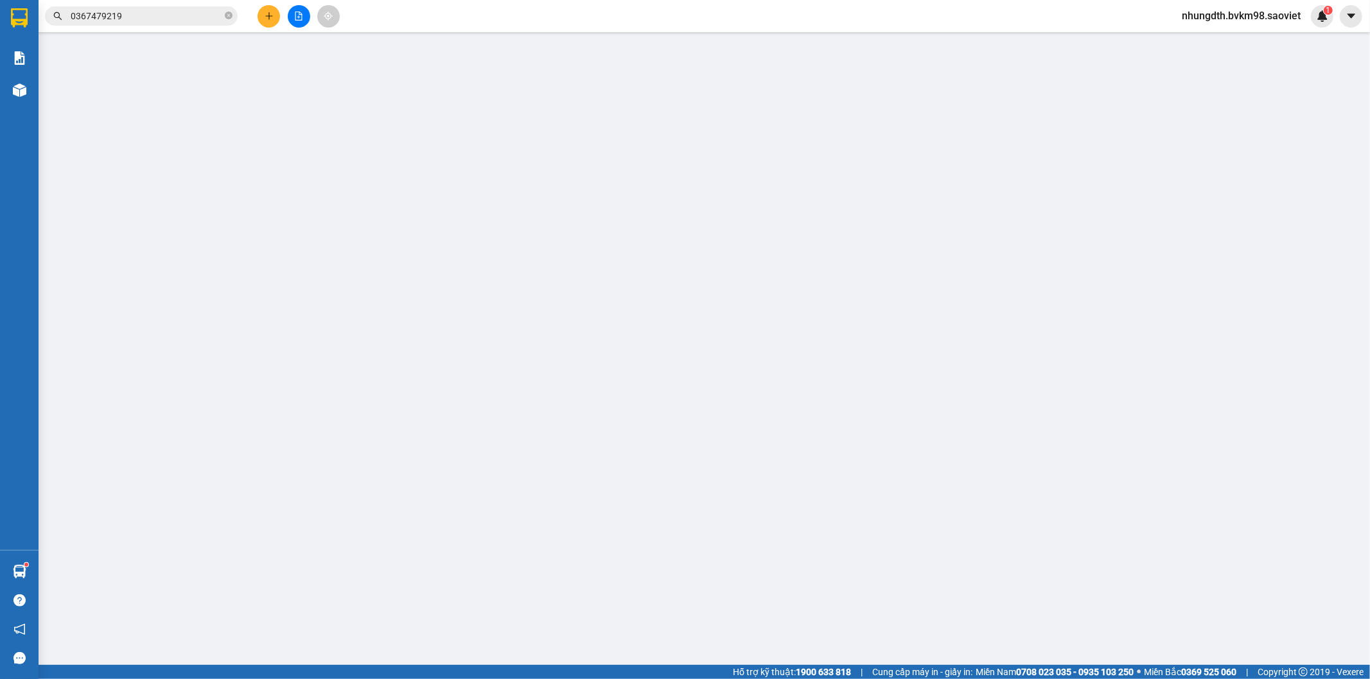
type input "50.000"
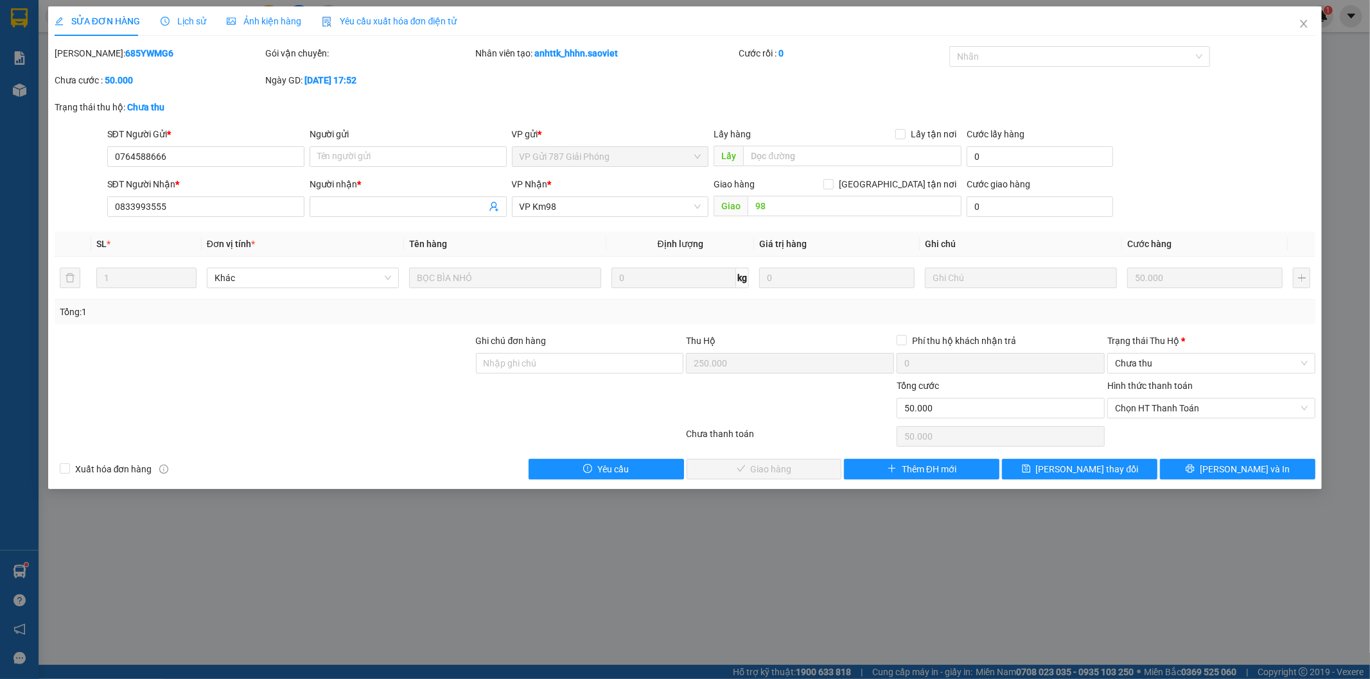
click at [194, 18] on span "Lịch sử" at bounding box center [184, 21] width 46 height 10
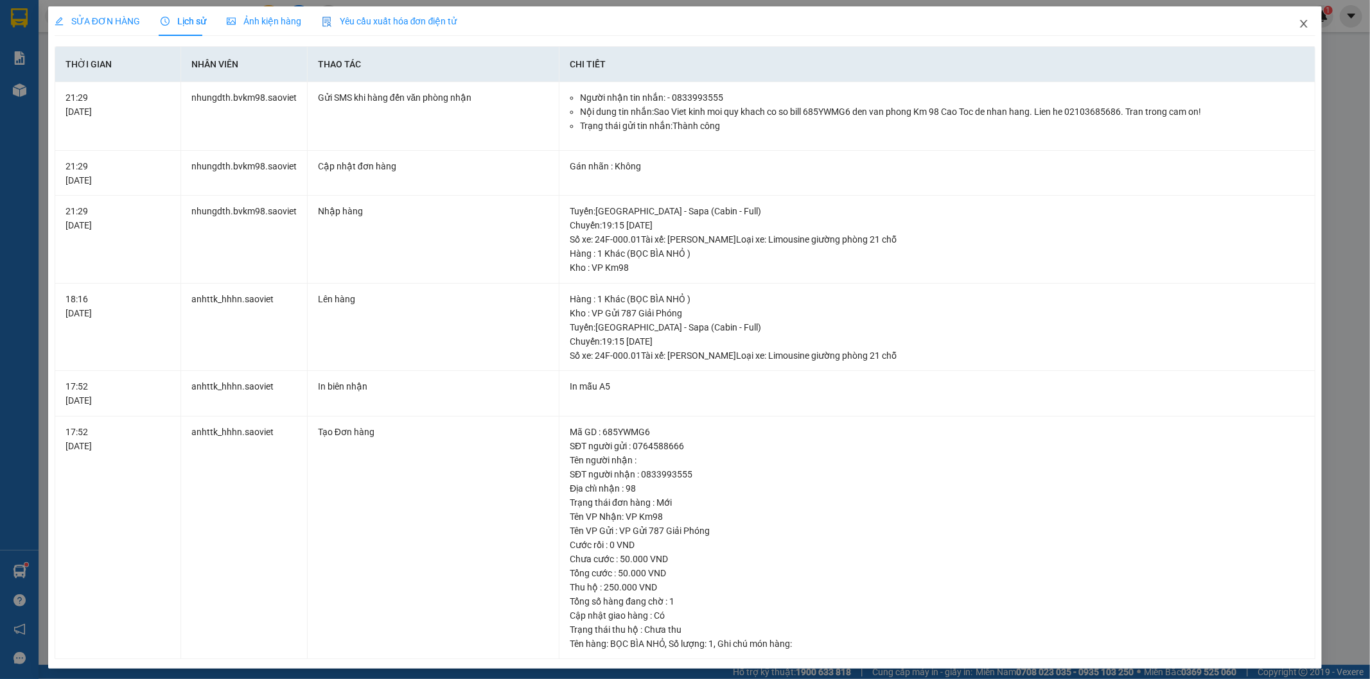
click at [1298, 19] on icon "close" at bounding box center [1303, 24] width 10 height 10
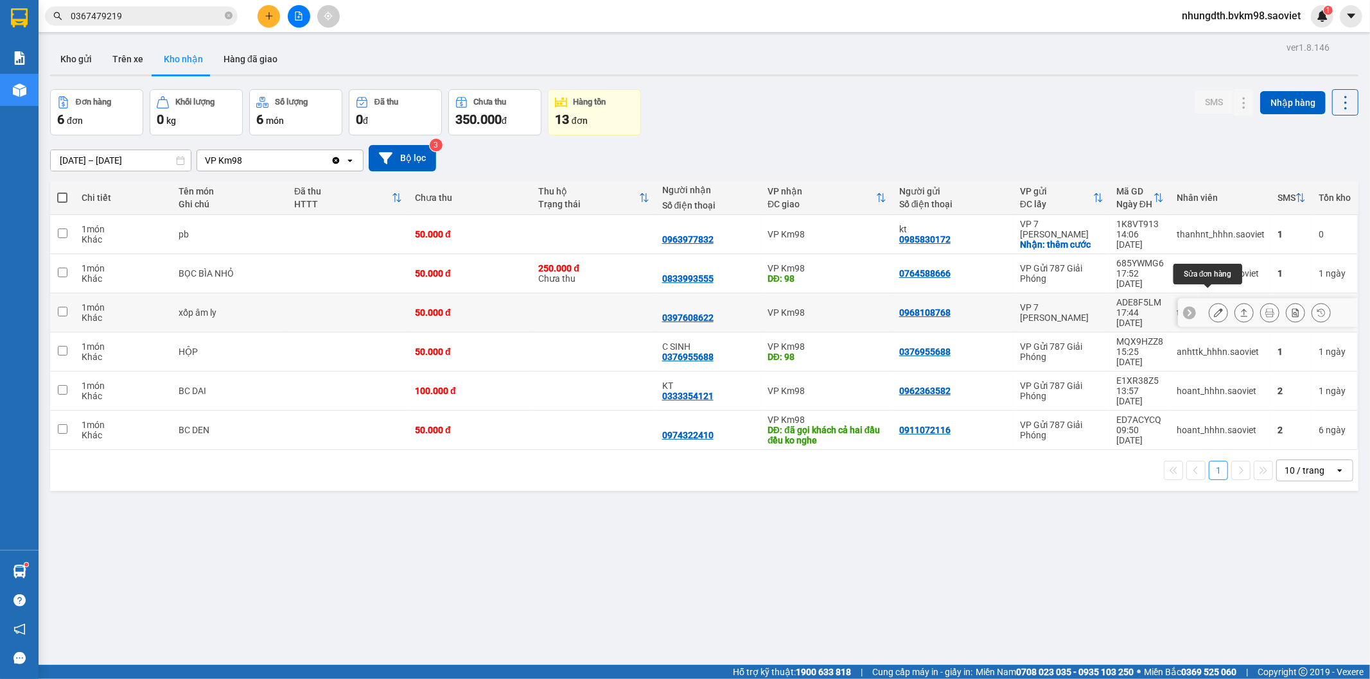
click at [1214, 308] on icon at bounding box center [1218, 312] width 9 height 9
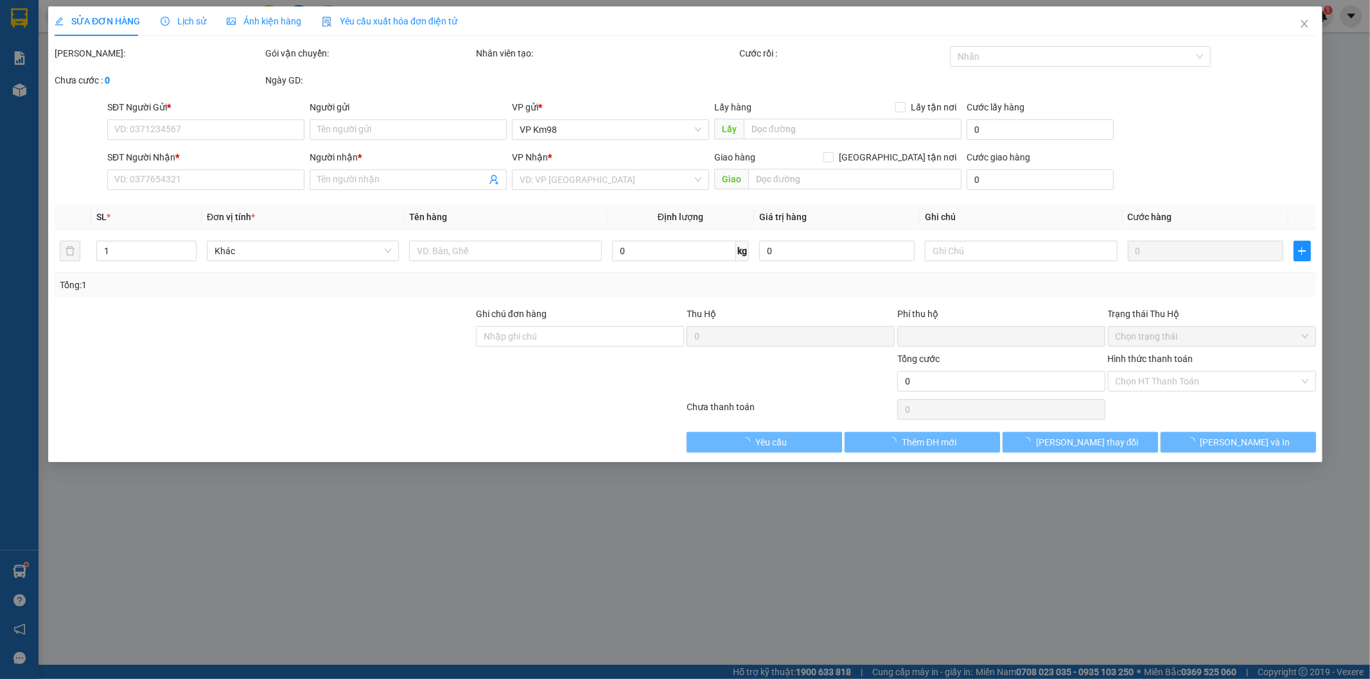
type input "0968108768"
type input "0397608622"
type input "0"
type input "50.000"
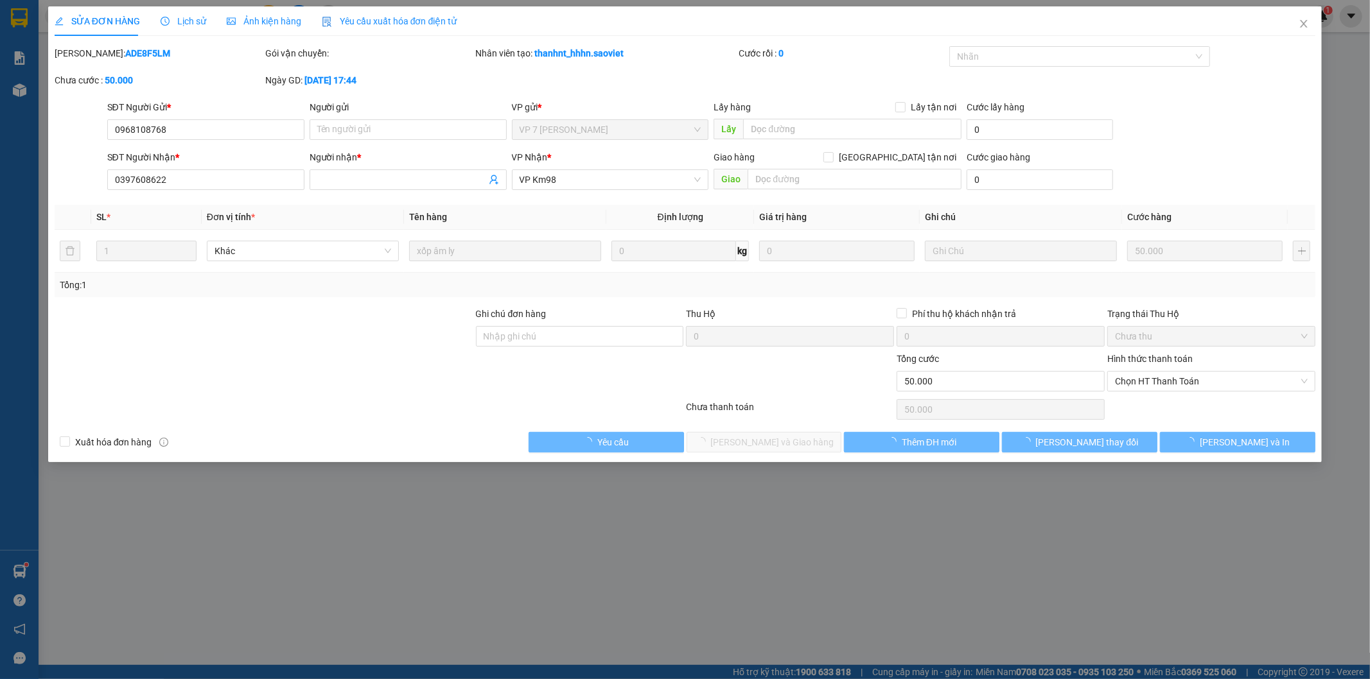
click at [181, 24] on span "Lịch sử" at bounding box center [184, 21] width 46 height 10
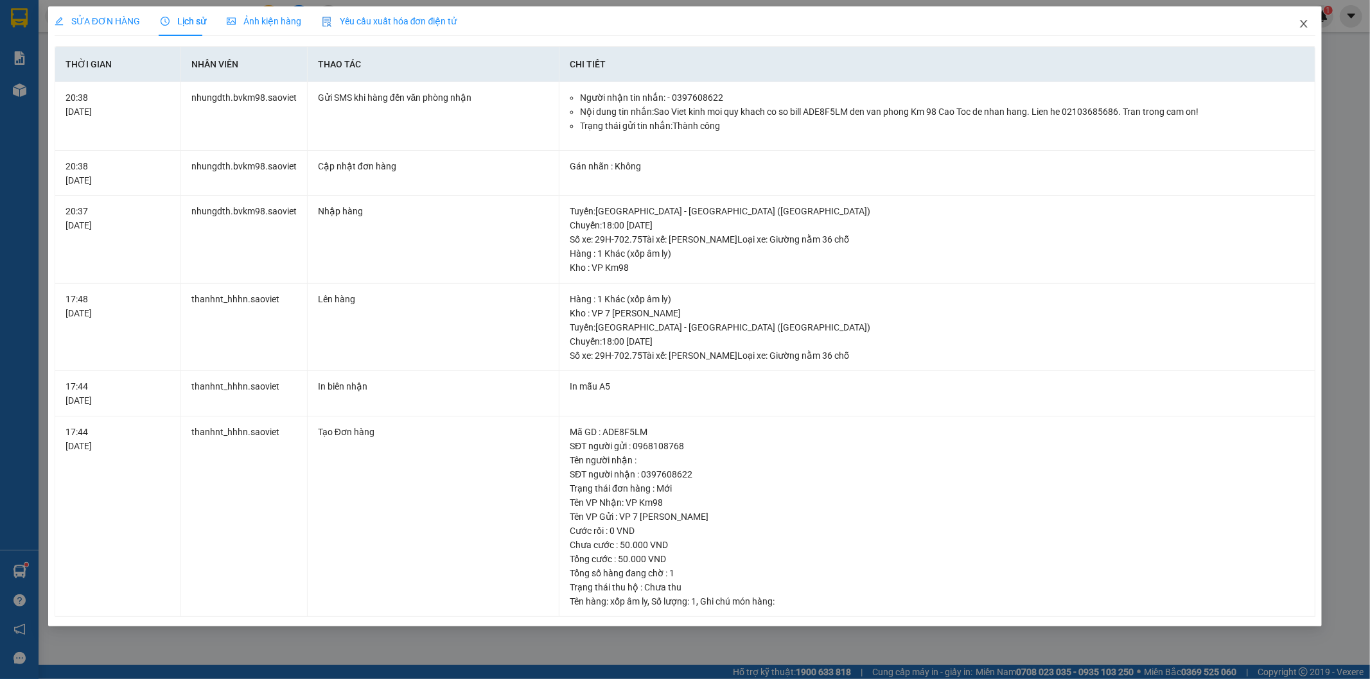
click at [1300, 28] on icon "close" at bounding box center [1303, 24] width 10 height 10
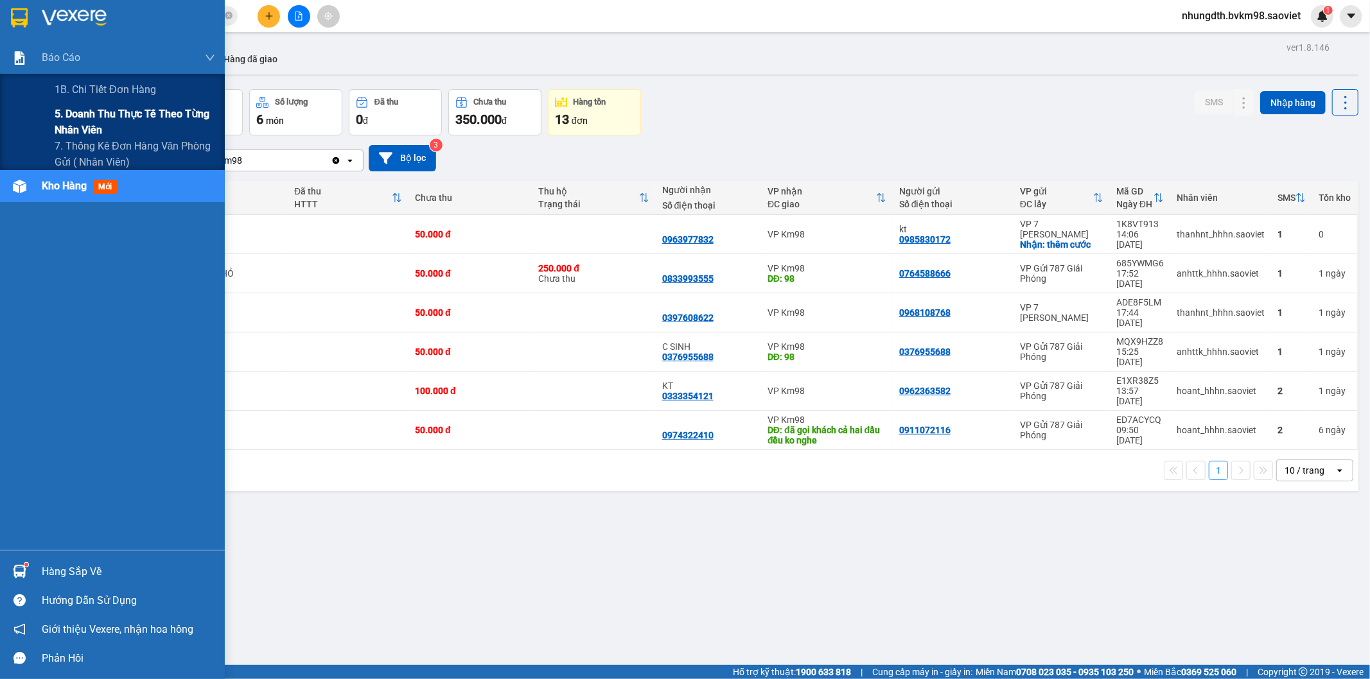
click at [79, 110] on span "5. Doanh thu thực tế theo từng nhân viên" at bounding box center [135, 122] width 161 height 32
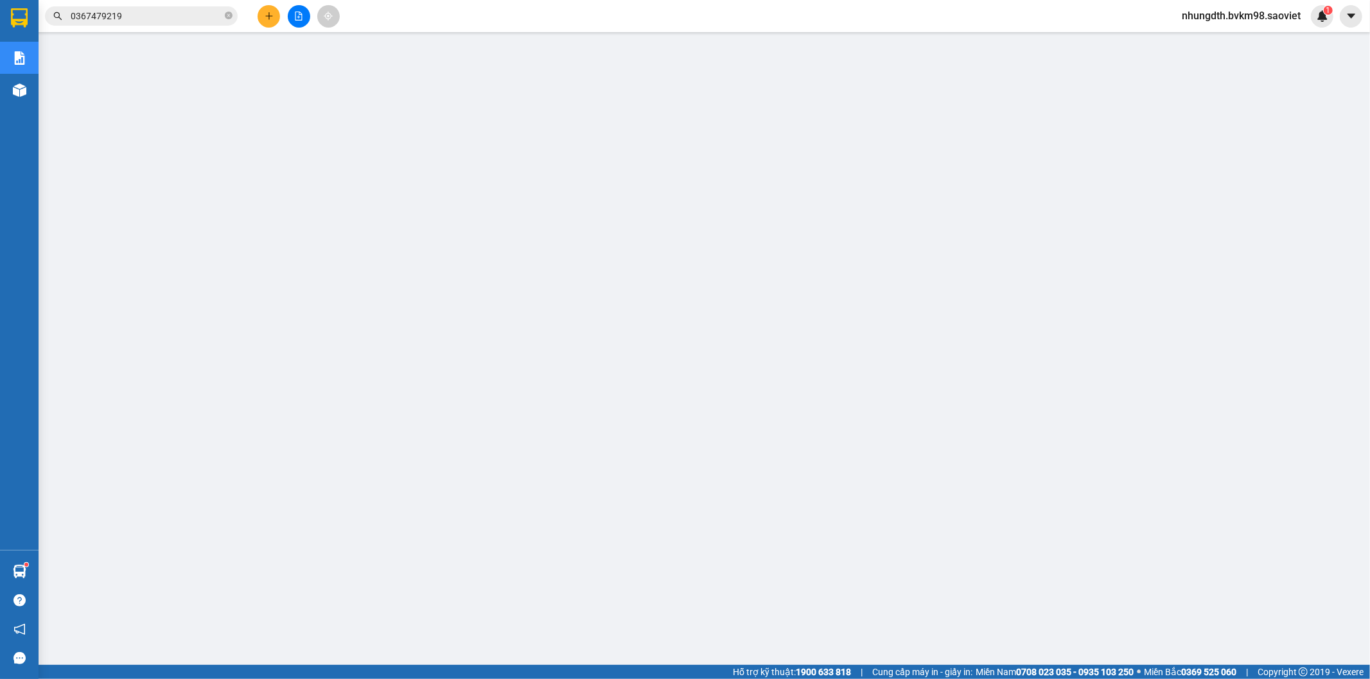
click at [165, 15] on input "0367479219" at bounding box center [147, 16] width 152 height 14
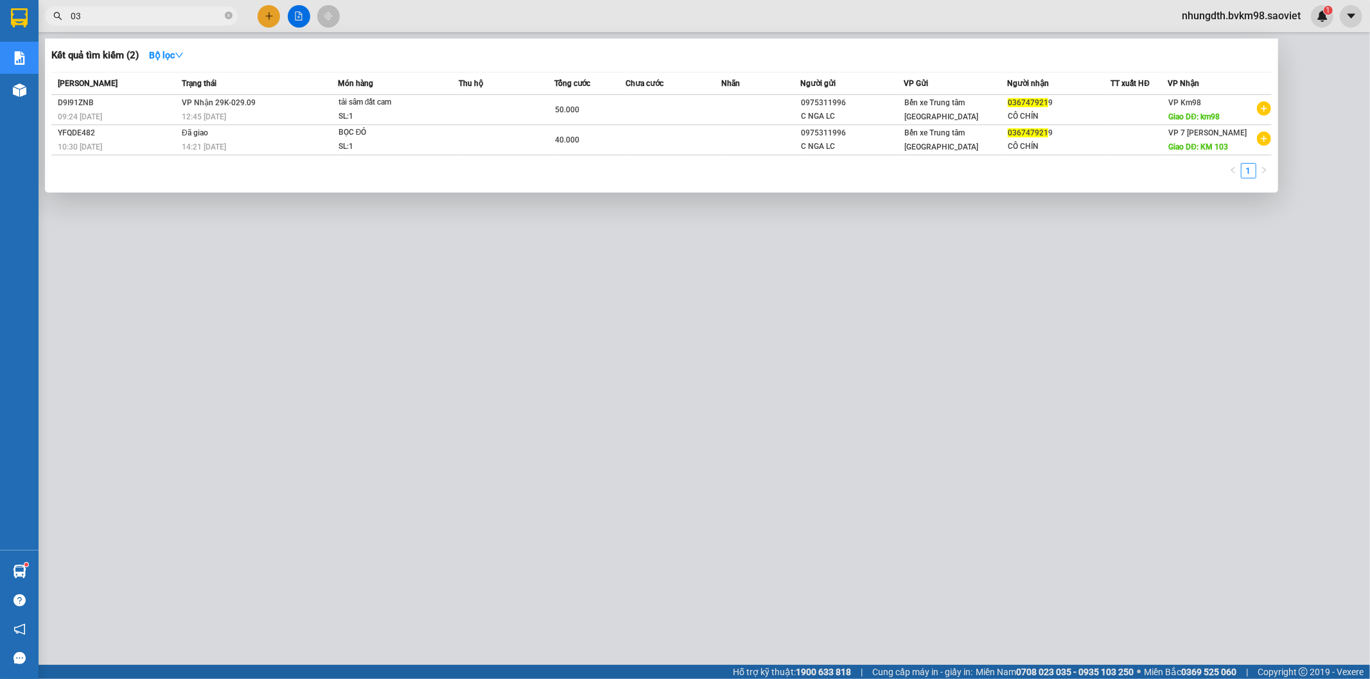
type input "0"
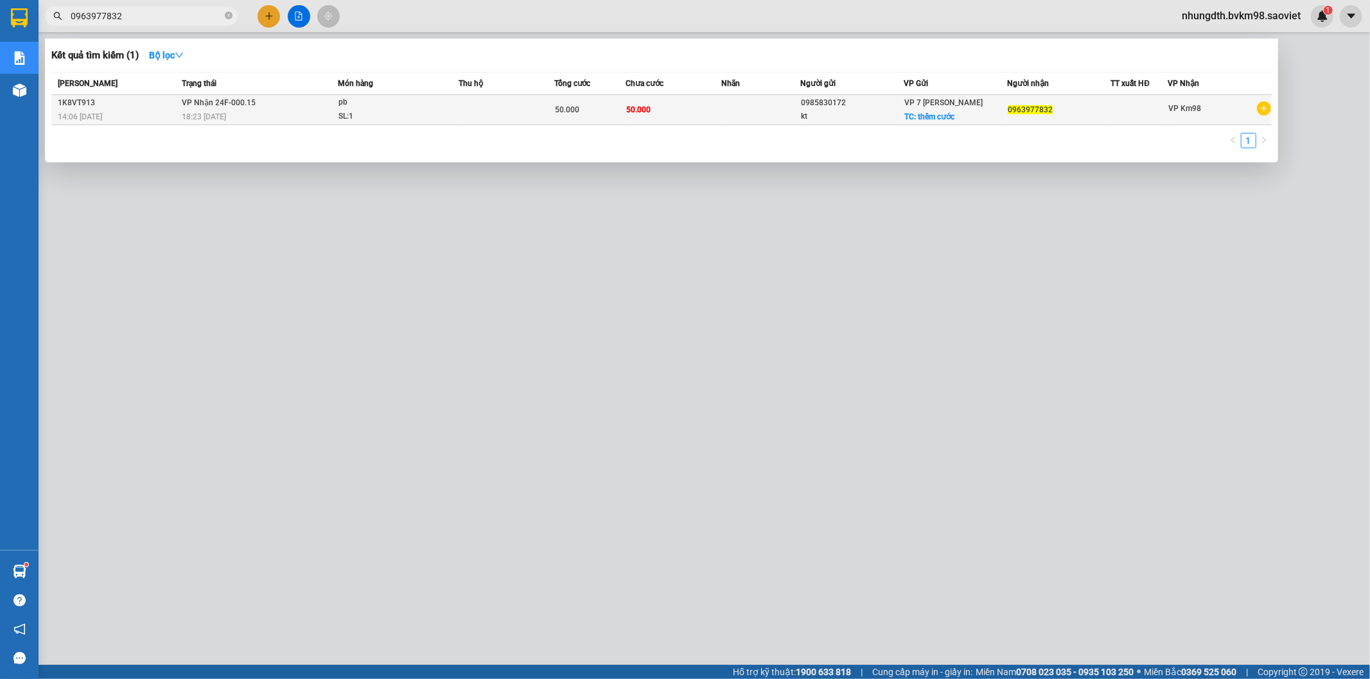
type input "0963977832"
click at [690, 109] on td "50.000" at bounding box center [673, 110] width 96 height 30
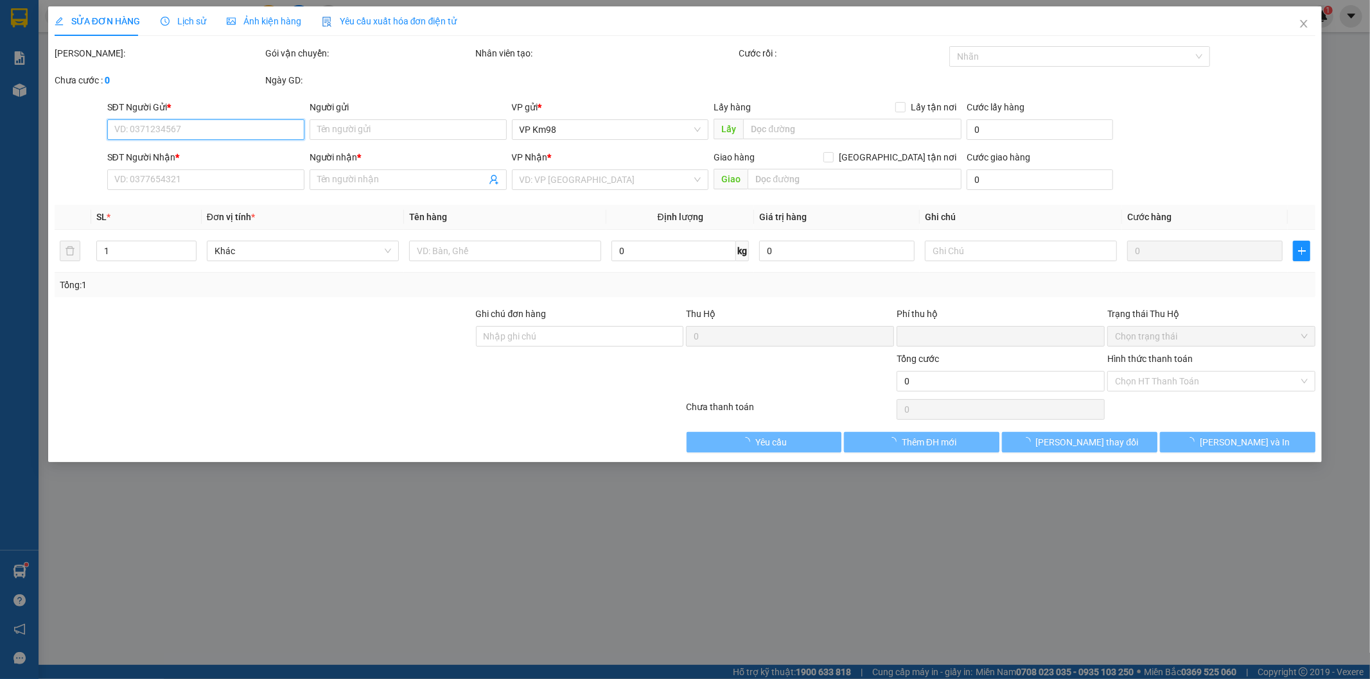
type input "0985830172"
type input "kt"
checkbox input "true"
type input "thêm cước"
type input "0963977832"
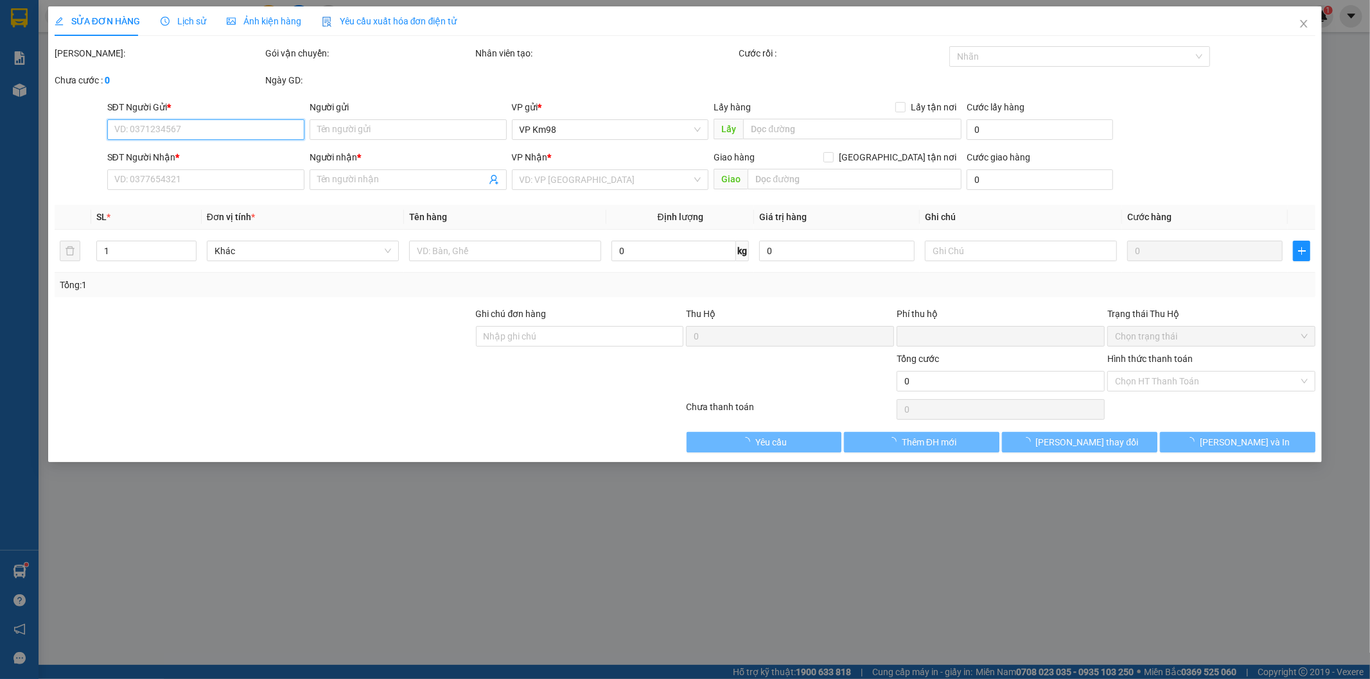
type input "0"
type input "50.000"
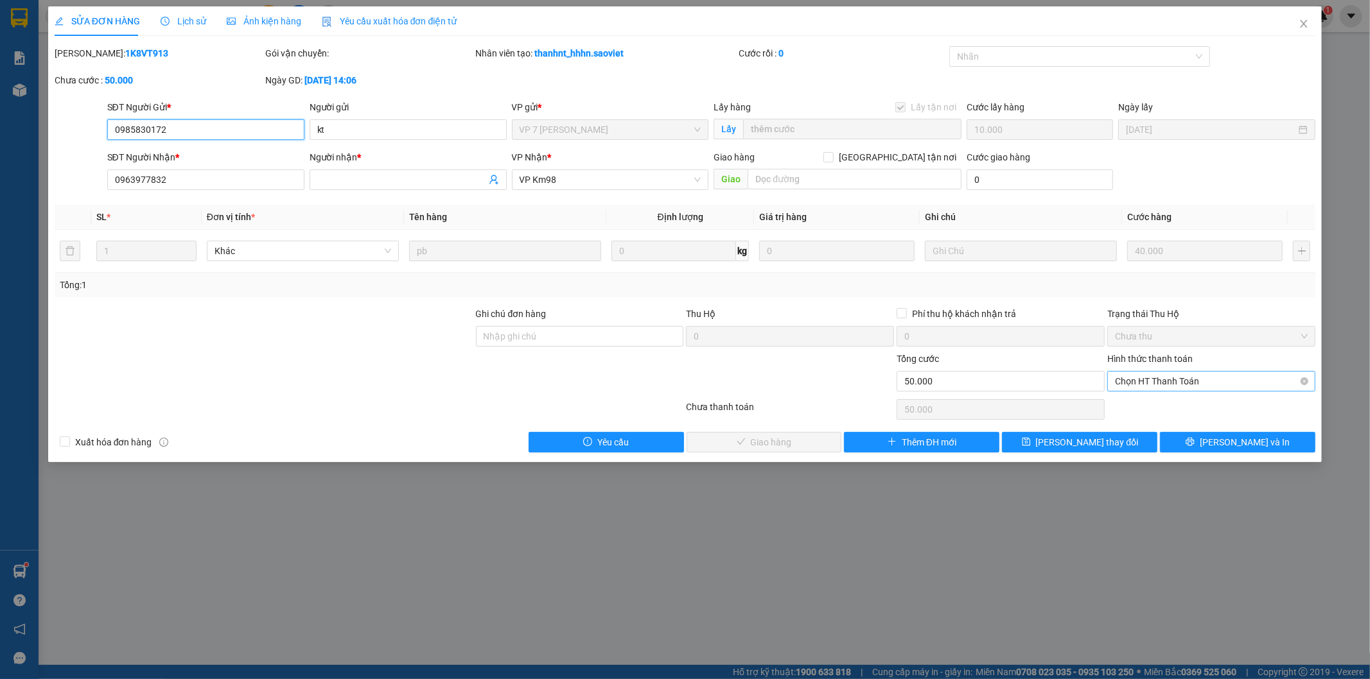
click at [1125, 386] on span "Chọn HT Thanh Toán" at bounding box center [1211, 381] width 193 height 19
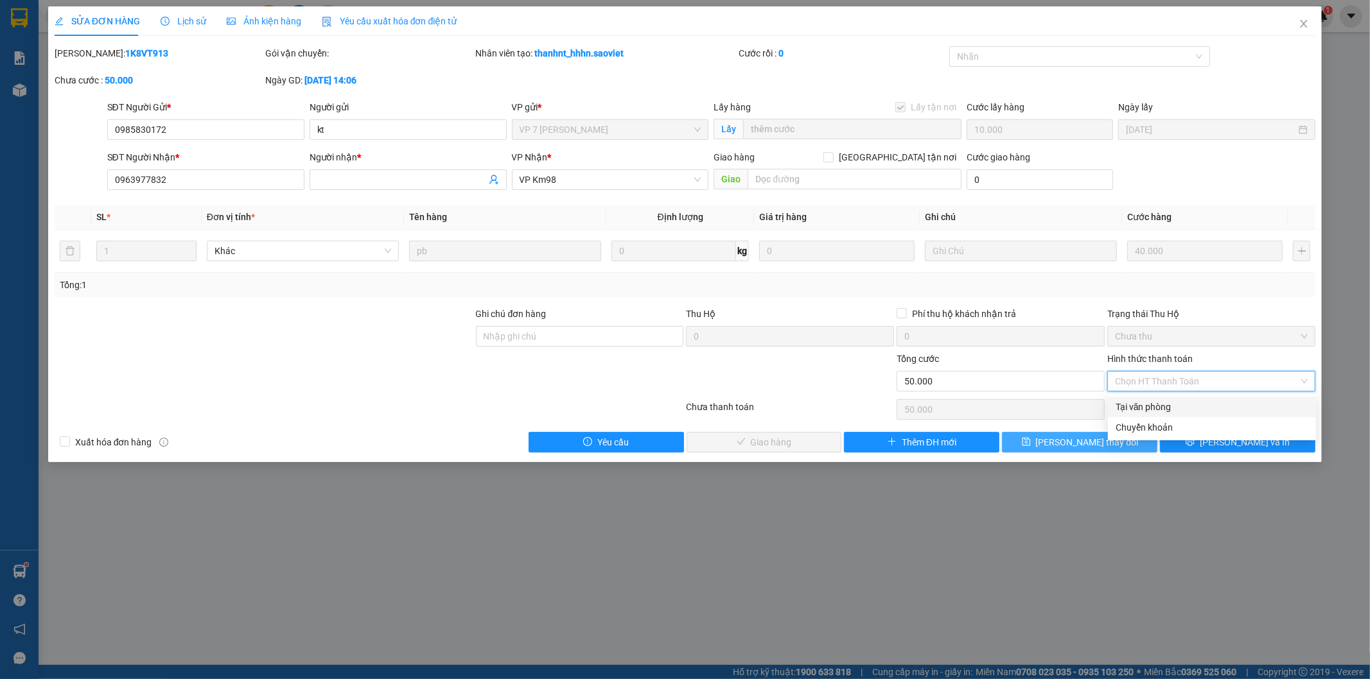
drag, startPoint x: 1126, startPoint y: 405, endPoint x: 1035, endPoint y: 435, distance: 95.4
click at [1124, 405] on div "Tại văn phòng" at bounding box center [1211, 407] width 193 height 14
type input "0"
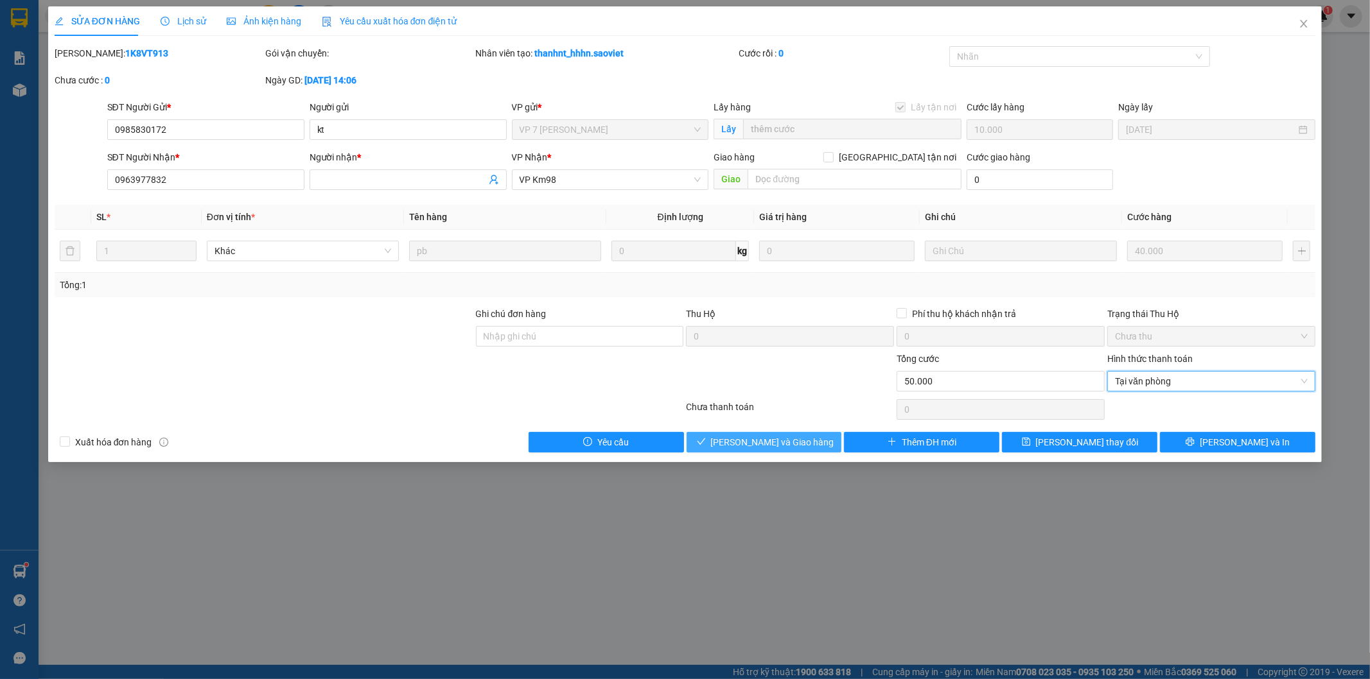
click at [789, 444] on span "[PERSON_NAME] và Giao hàng" at bounding box center [772, 442] width 123 height 14
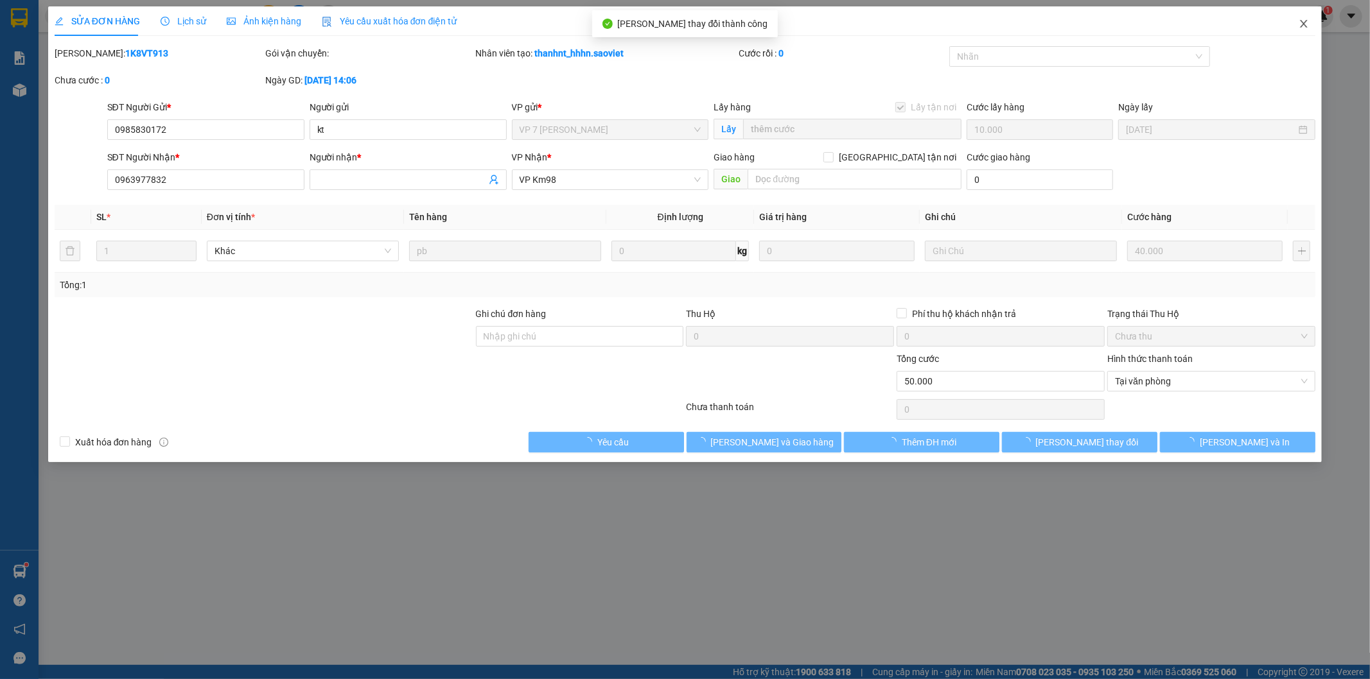
click at [1305, 24] on icon "close" at bounding box center [1303, 24] width 10 height 10
